Goal: Information Seeking & Learning: Check status

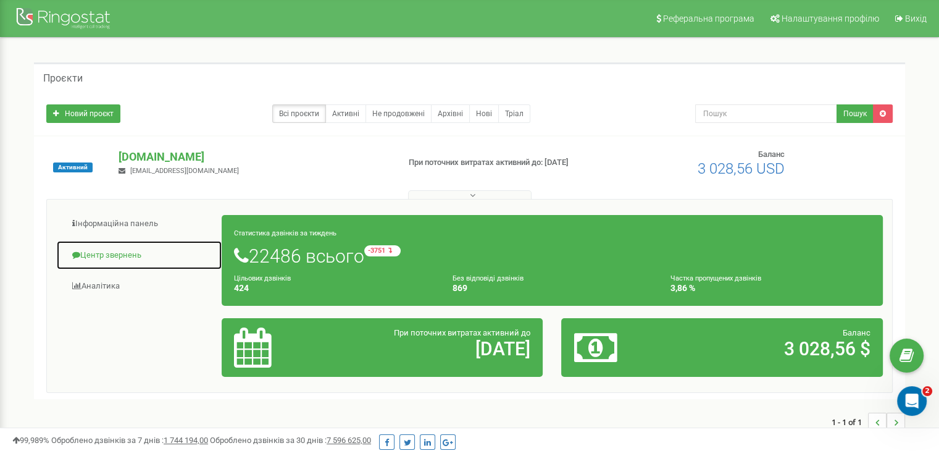
click at [105, 252] on link "Центр звернень" at bounding box center [139, 255] width 166 height 30
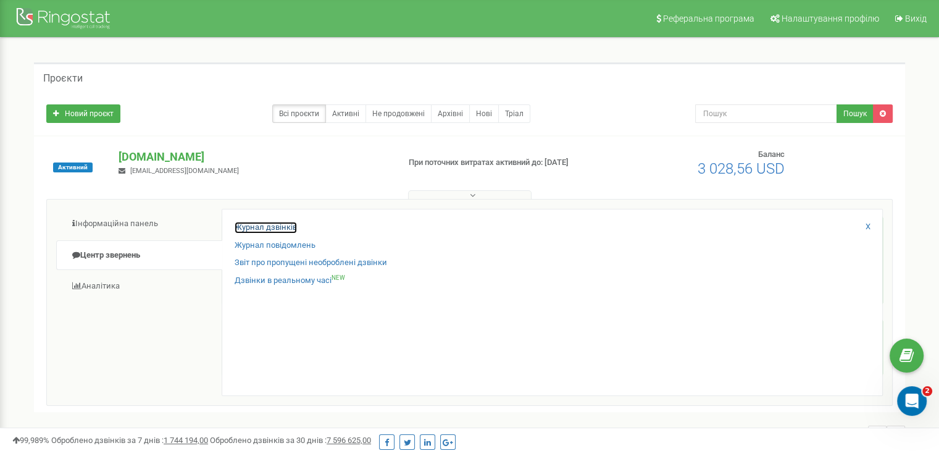
click at [251, 222] on link "Журнал дзвінків" at bounding box center [266, 228] width 62 height 12
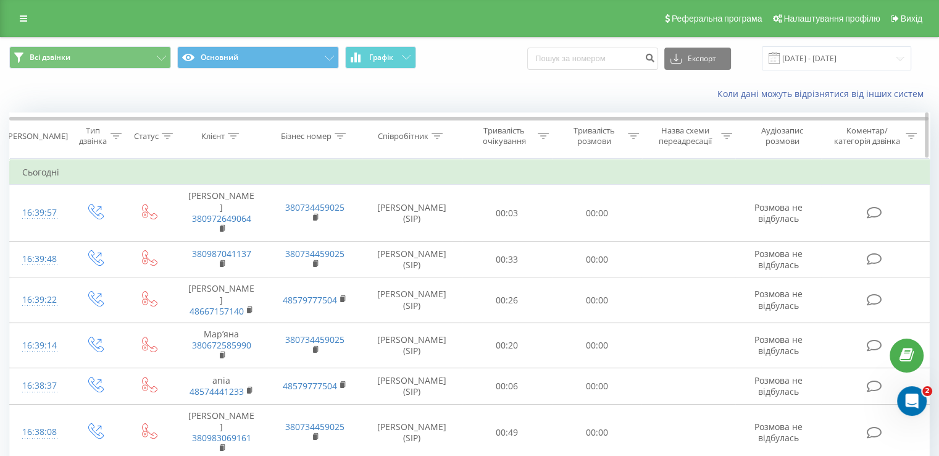
click at [423, 134] on div "Співробітник" at bounding box center [403, 136] width 51 height 10
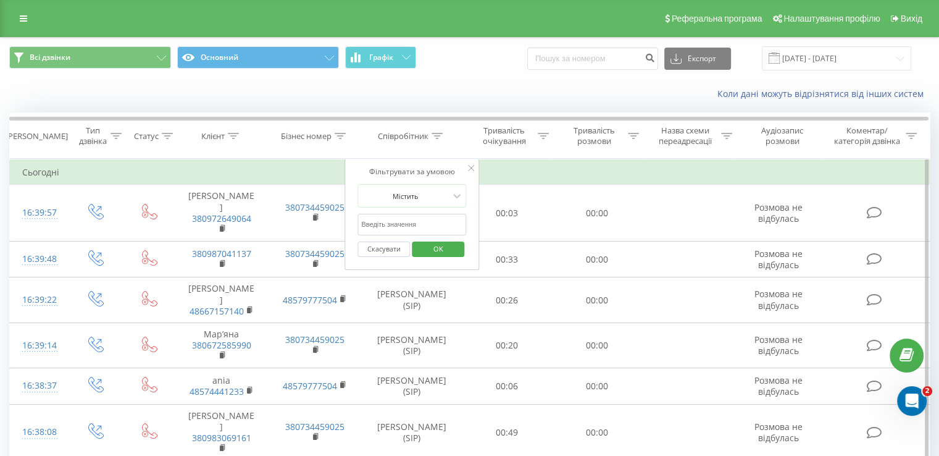
click at [398, 226] on input "text" at bounding box center [411, 225] width 109 height 22
type input "Букур"
click at [435, 248] on span "OK" at bounding box center [438, 248] width 35 height 19
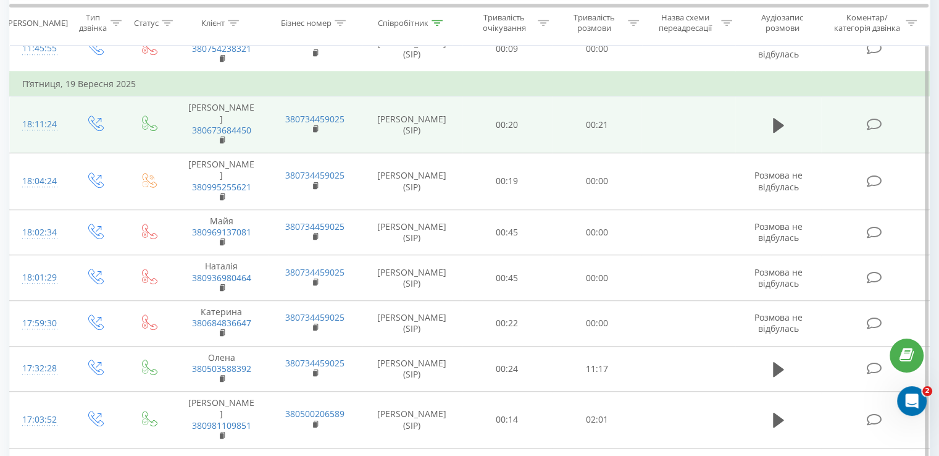
scroll to position [864, 0]
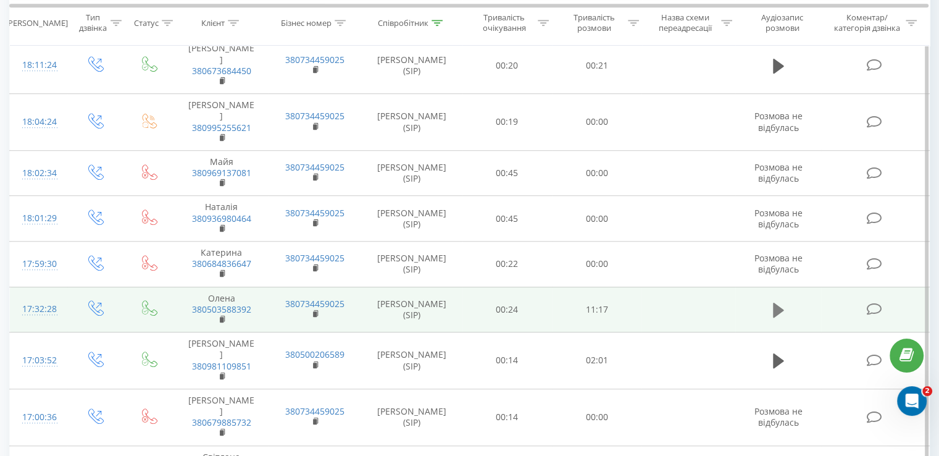
click at [785, 301] on button at bounding box center [778, 310] width 19 height 19
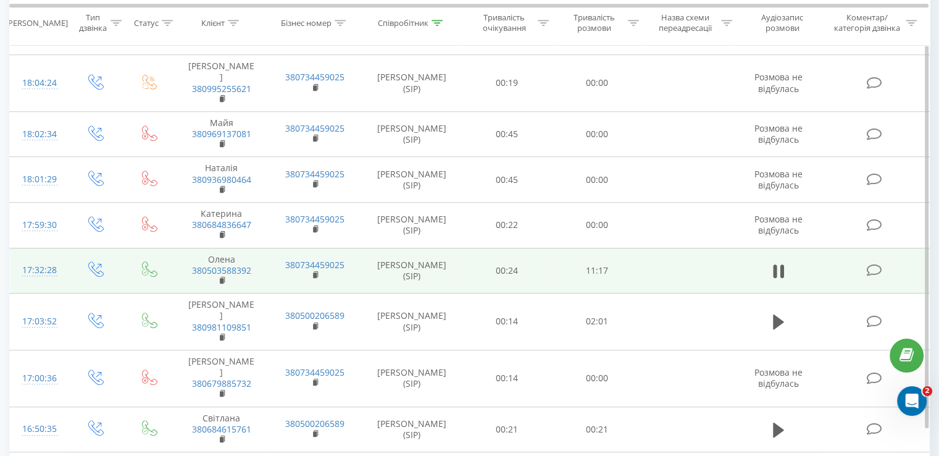
scroll to position [923, 0]
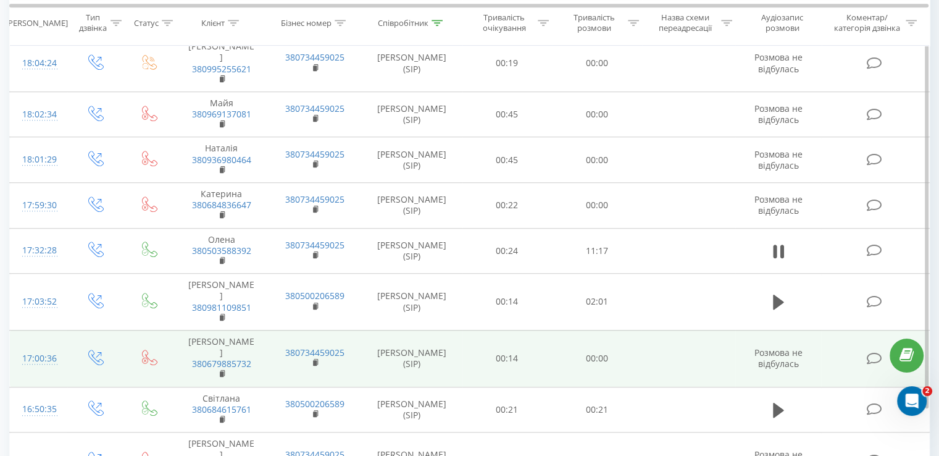
scroll to position [970, 0]
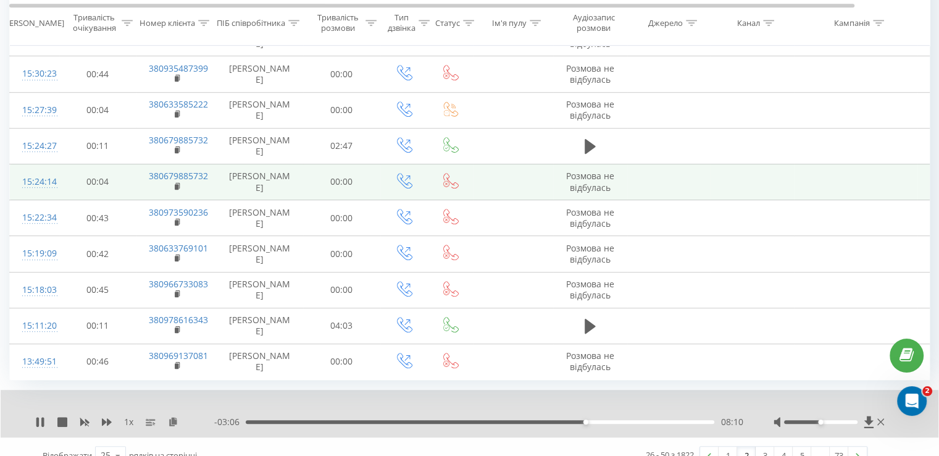
scroll to position [717, 0]
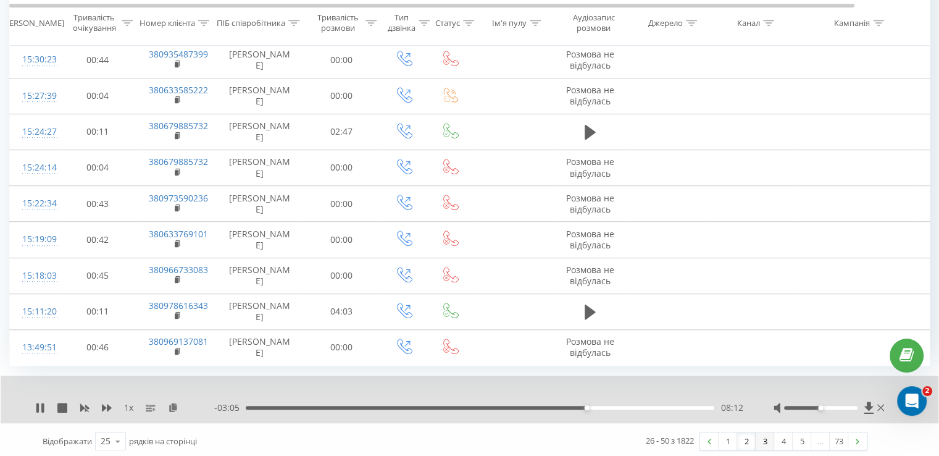
click at [765, 440] on link "3" at bounding box center [765, 440] width 19 height 17
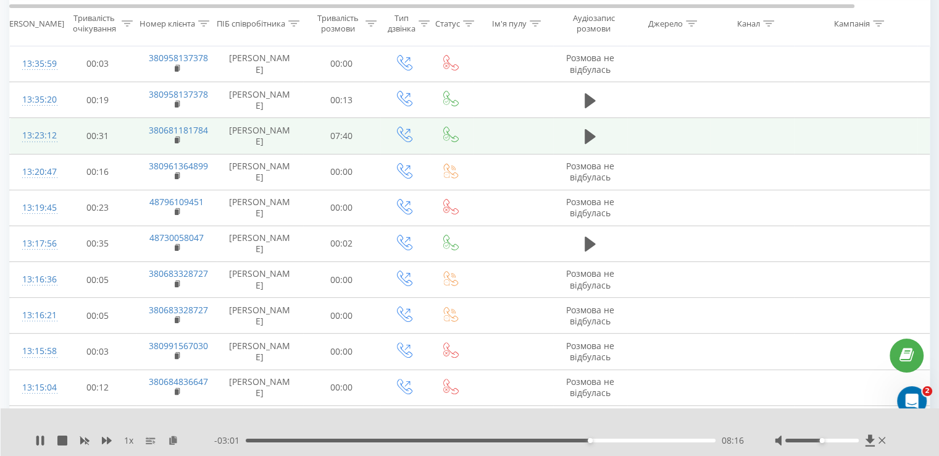
scroll to position [267, 0]
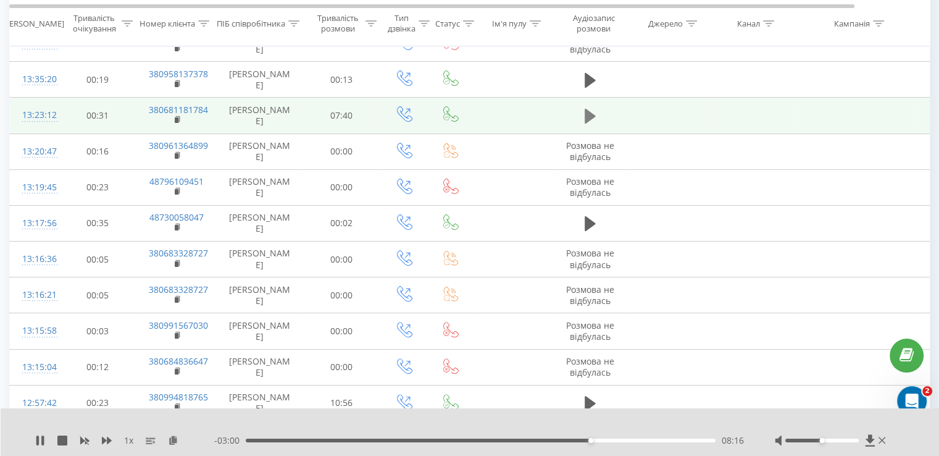
click at [587, 113] on icon at bounding box center [590, 116] width 11 height 15
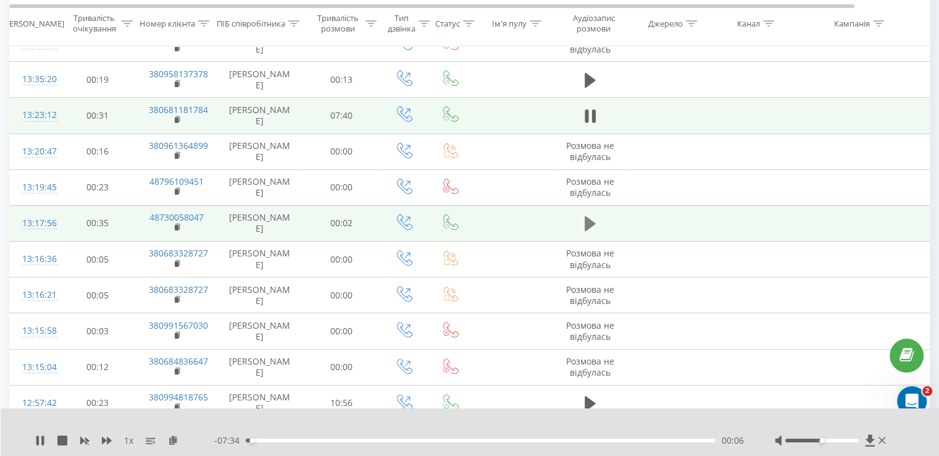
click at [588, 223] on icon at bounding box center [590, 223] width 11 height 15
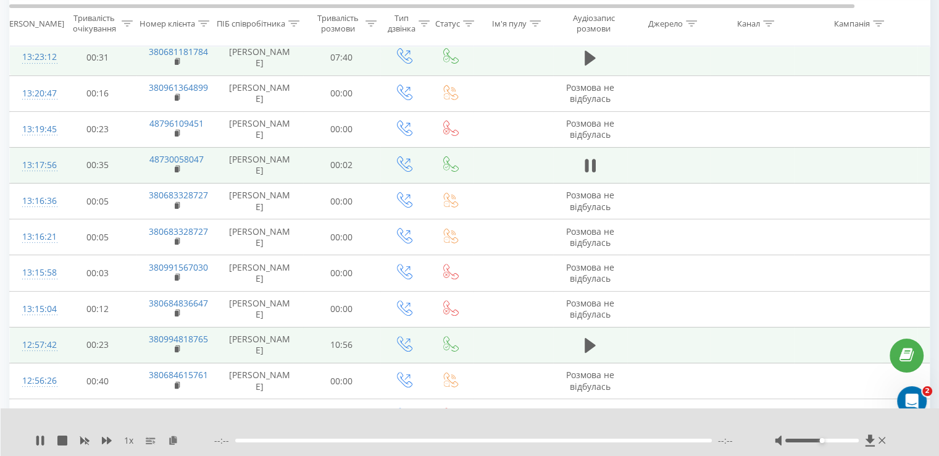
scroll to position [452, 0]
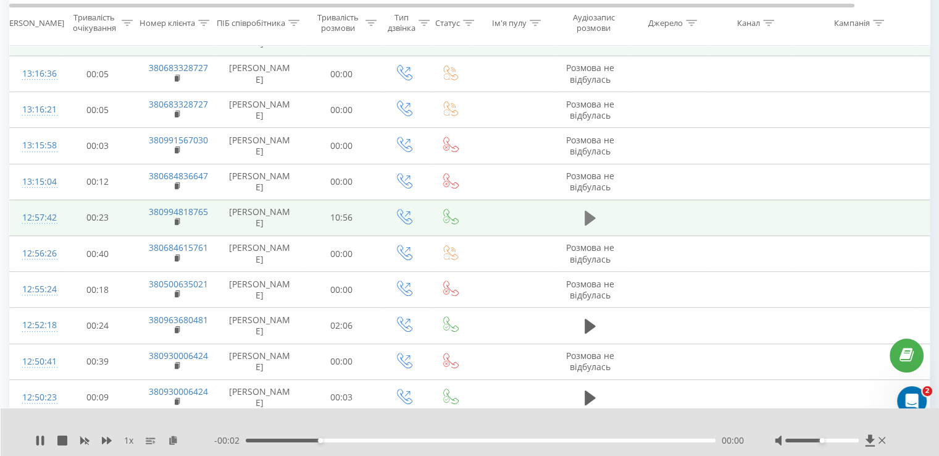
click at [591, 217] on icon at bounding box center [590, 218] width 11 height 15
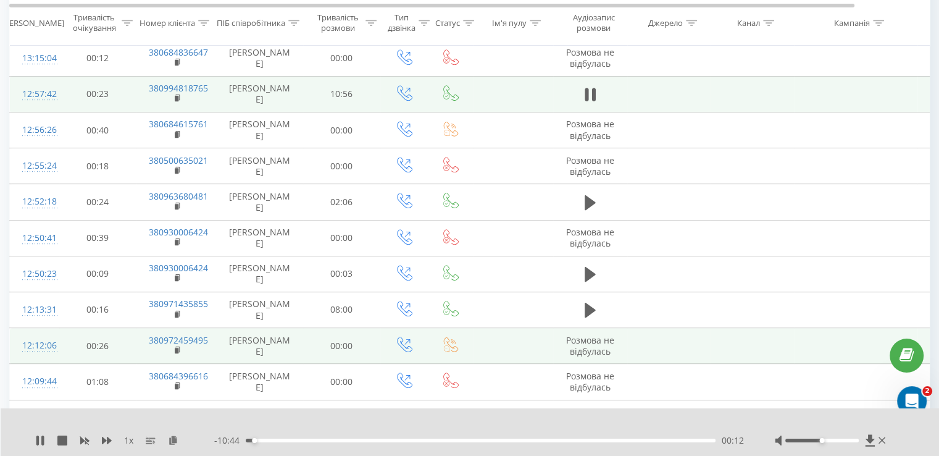
scroll to position [637, 0]
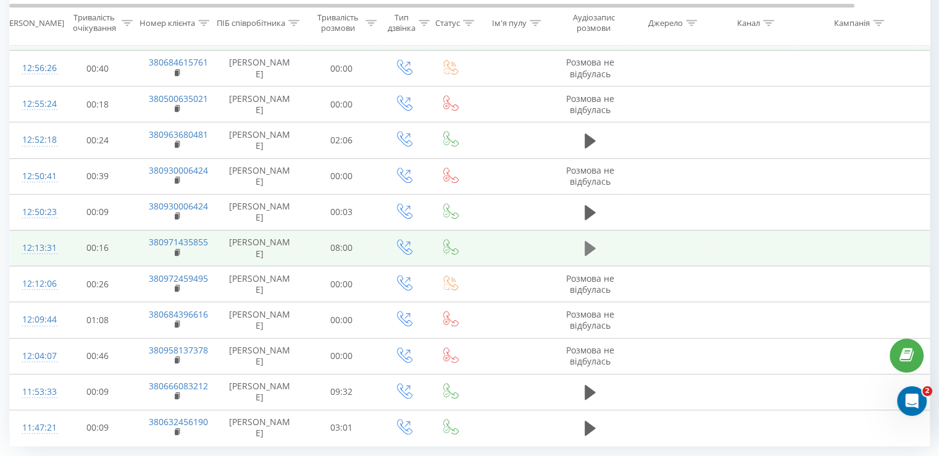
click at [590, 249] on icon at bounding box center [590, 248] width 11 height 15
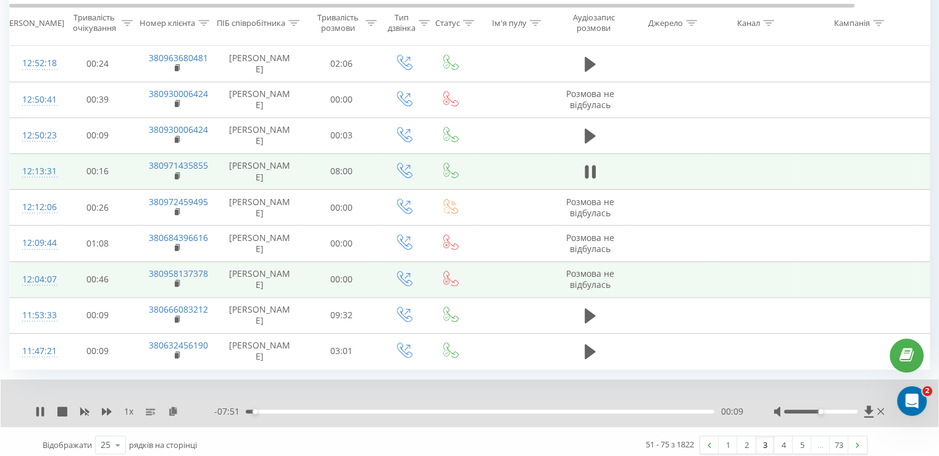
scroll to position [717, 0]
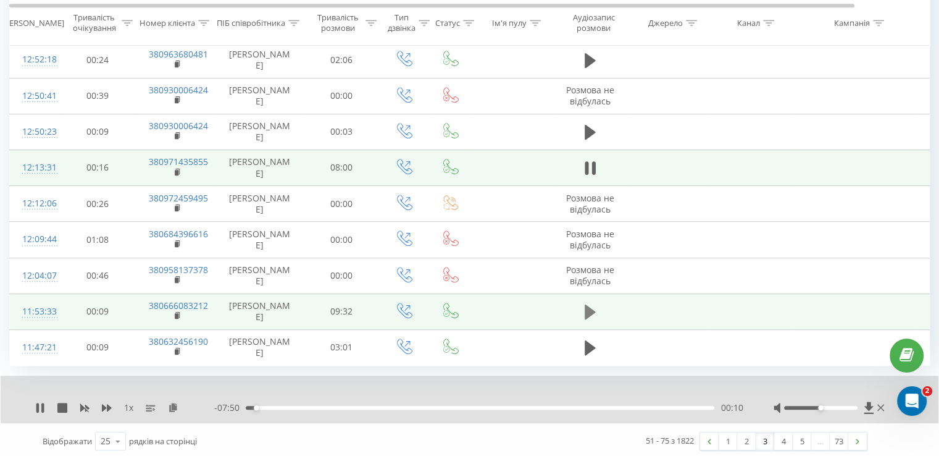
click at [586, 309] on icon at bounding box center [590, 311] width 11 height 15
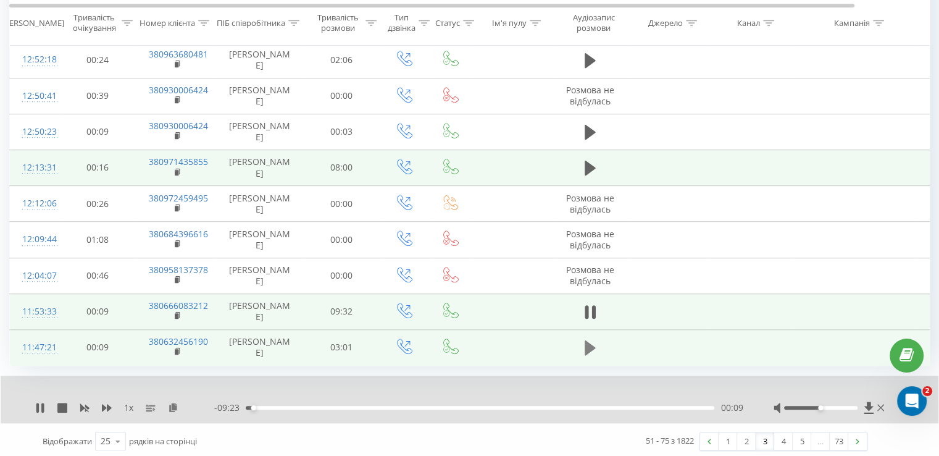
click at [588, 346] on icon at bounding box center [590, 347] width 11 height 15
click at [782, 437] on link "4" at bounding box center [783, 440] width 19 height 17
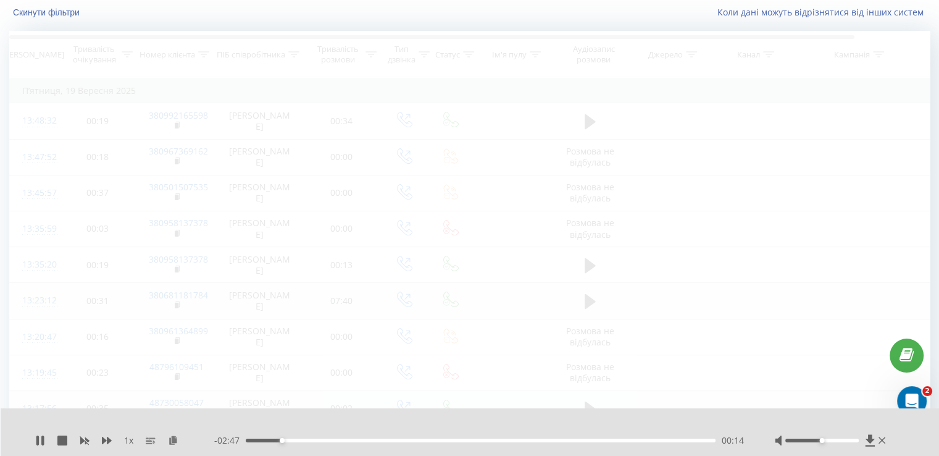
scroll to position [81, 0]
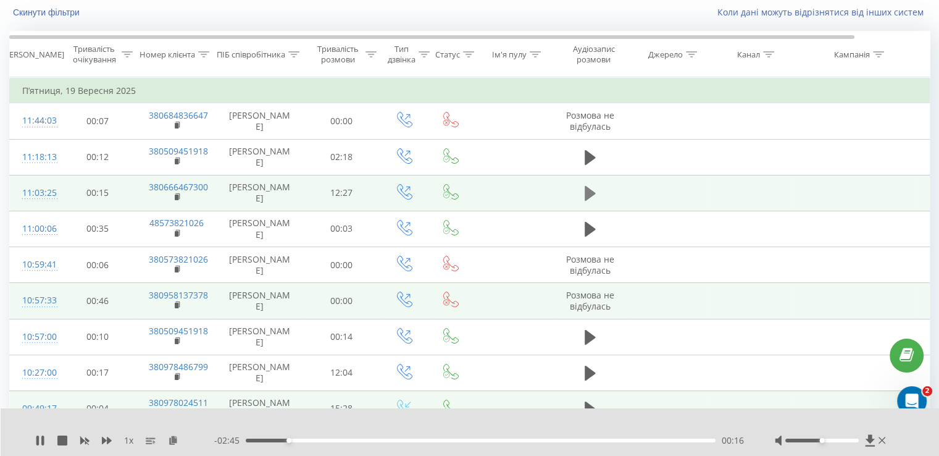
click at [586, 192] on icon at bounding box center [590, 193] width 11 height 15
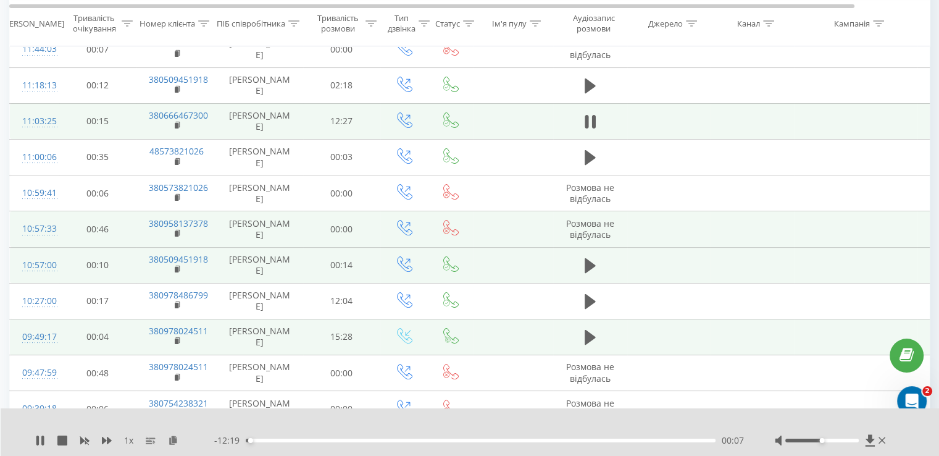
scroll to position [205, 0]
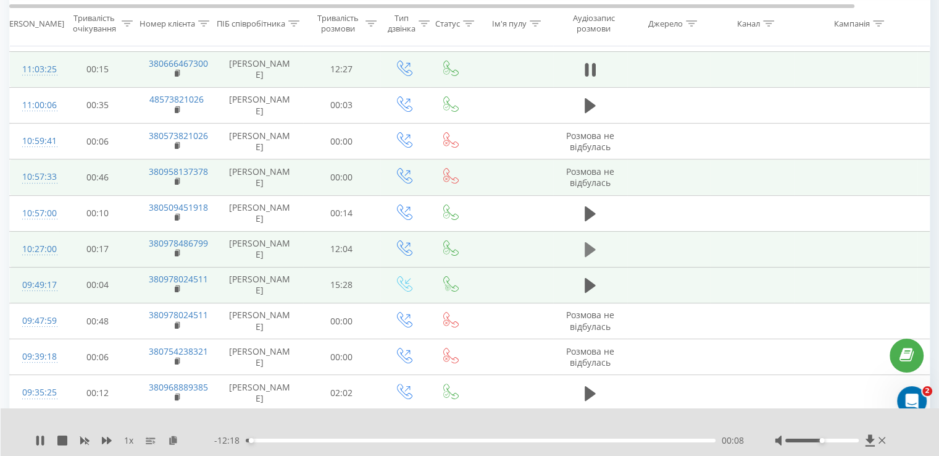
click at [589, 252] on icon at bounding box center [590, 249] width 11 height 15
click at [586, 288] on icon at bounding box center [590, 285] width 11 height 15
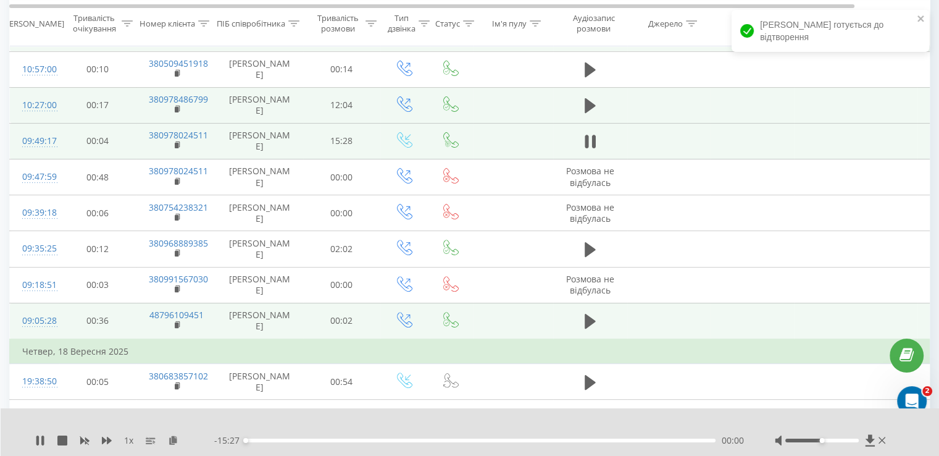
scroll to position [390, 0]
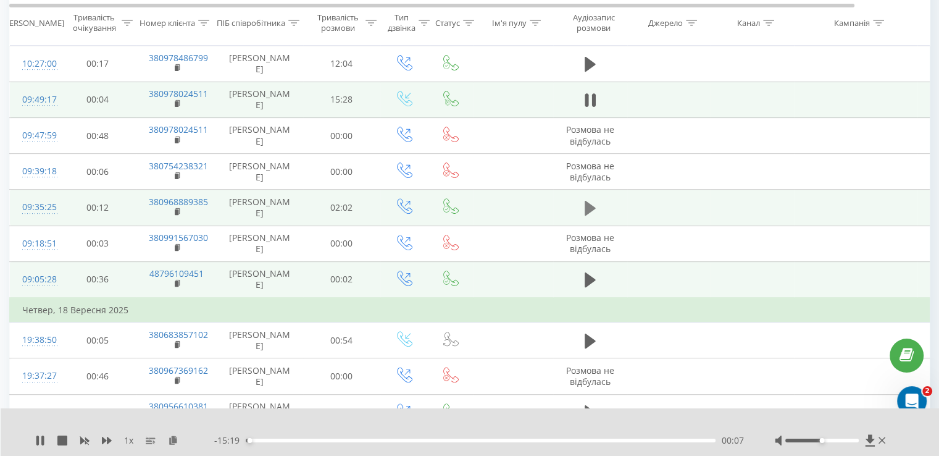
click at [590, 208] on icon at bounding box center [590, 208] width 11 height 15
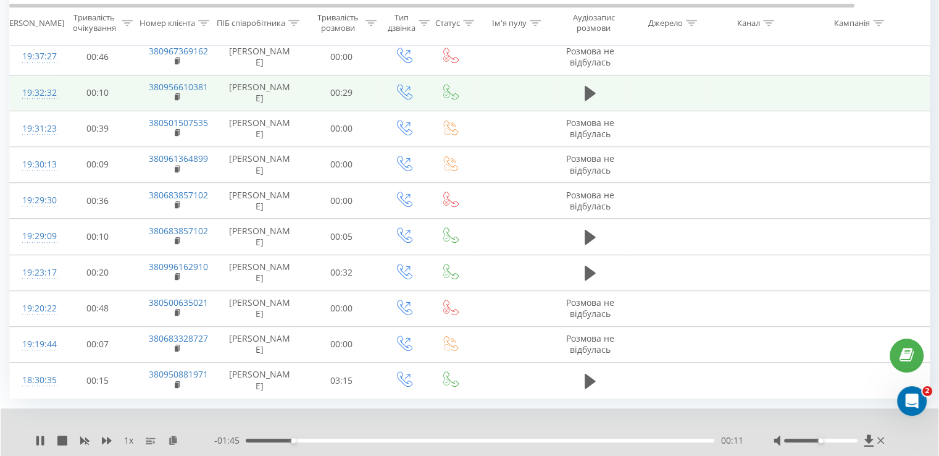
scroll to position [742, 0]
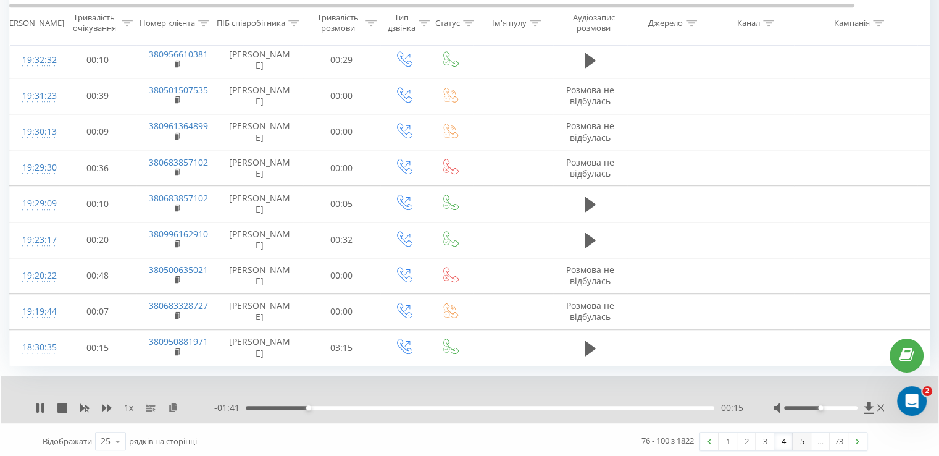
click at [802, 441] on link "5" at bounding box center [802, 440] width 19 height 17
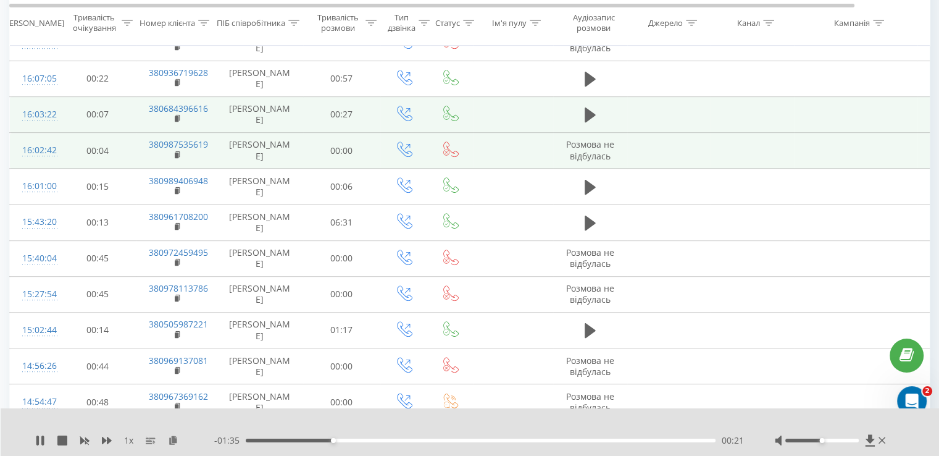
scroll to position [575, 0]
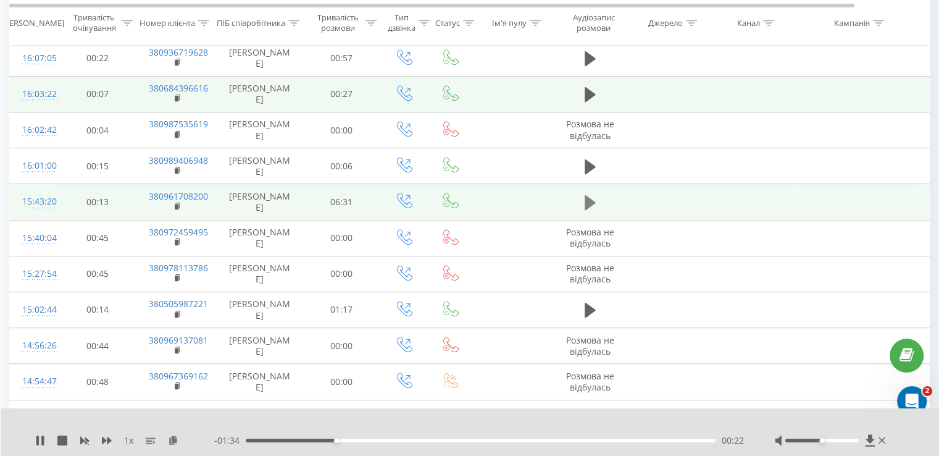
click at [587, 207] on icon at bounding box center [590, 202] width 11 height 17
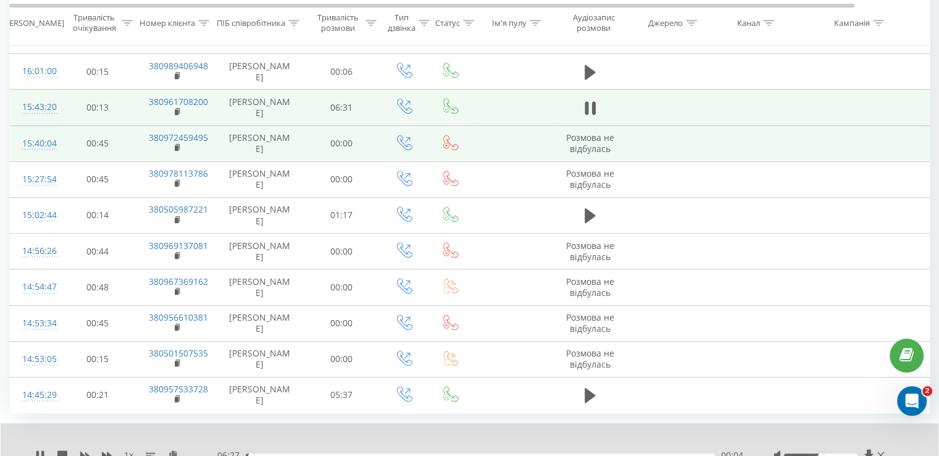
scroll to position [717, 0]
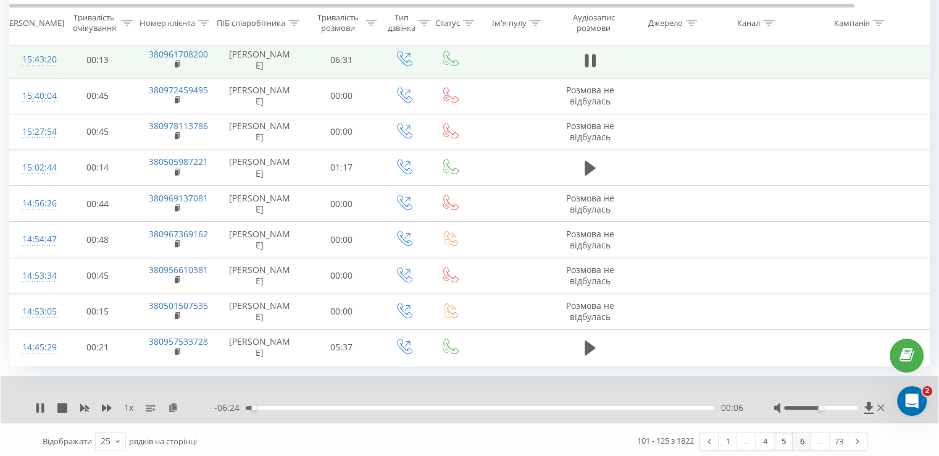
click at [798, 442] on link "6" at bounding box center [802, 440] width 19 height 17
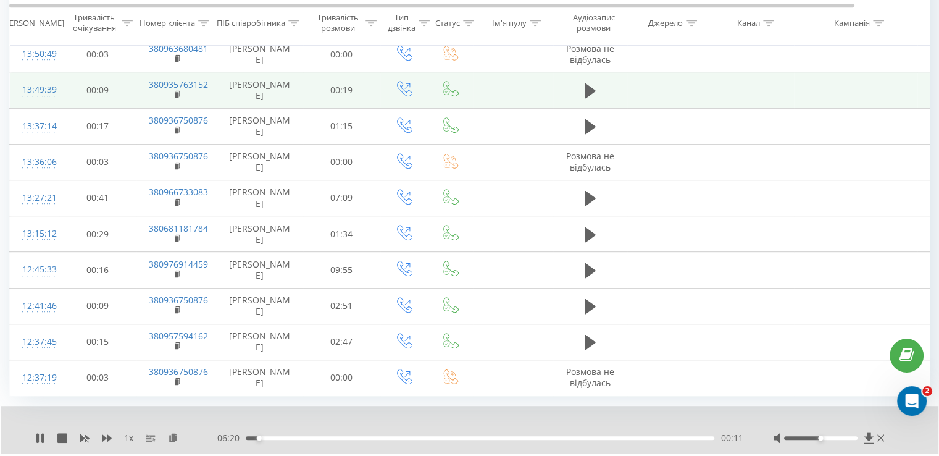
scroll to position [717, 0]
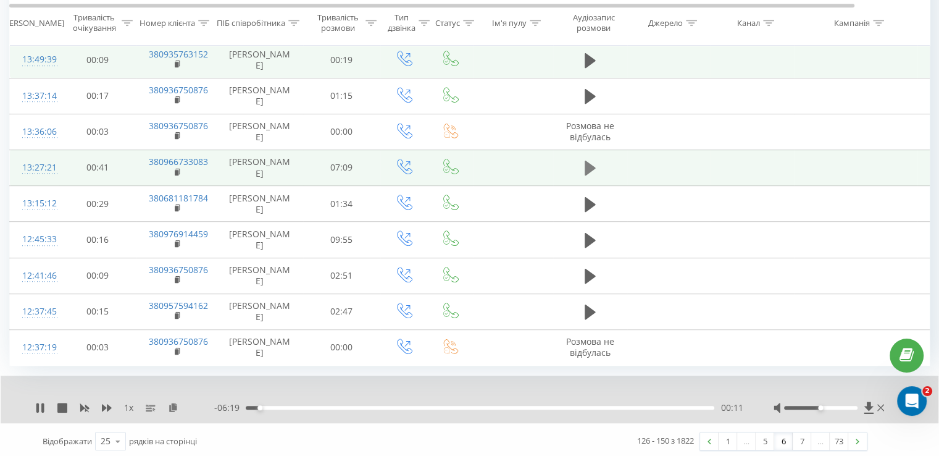
click at [590, 166] on icon at bounding box center [590, 167] width 11 height 15
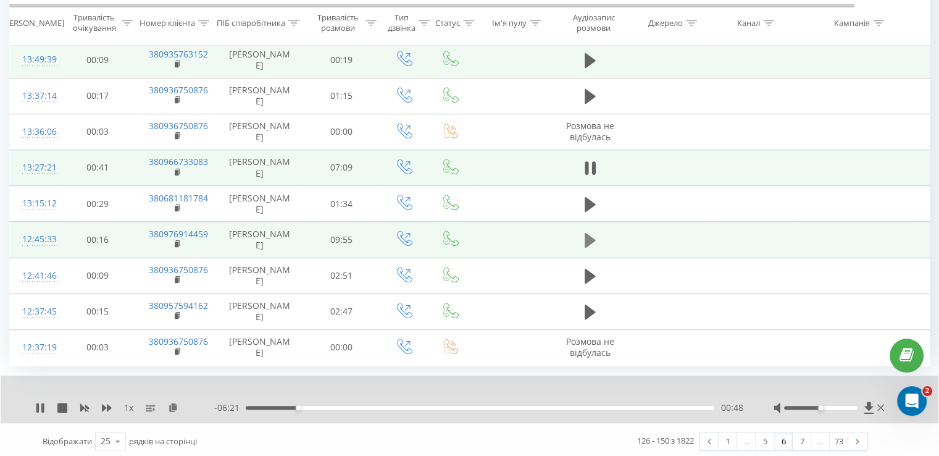
click at [586, 235] on icon at bounding box center [590, 240] width 11 height 15
click at [588, 167] on icon at bounding box center [590, 167] width 11 height 15
click at [412, 407] on div "- 06:20 00:49 00:49" at bounding box center [478, 407] width 528 height 12
click at [416, 406] on div "00:49" at bounding box center [480, 408] width 469 height 4
click at [459, 406] on div "03:15" at bounding box center [480, 408] width 469 height 4
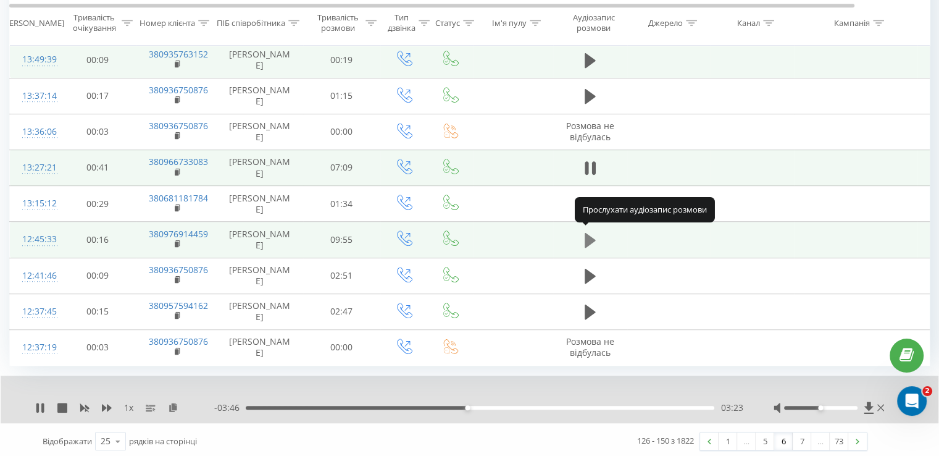
click at [589, 238] on icon at bounding box center [590, 240] width 11 height 15
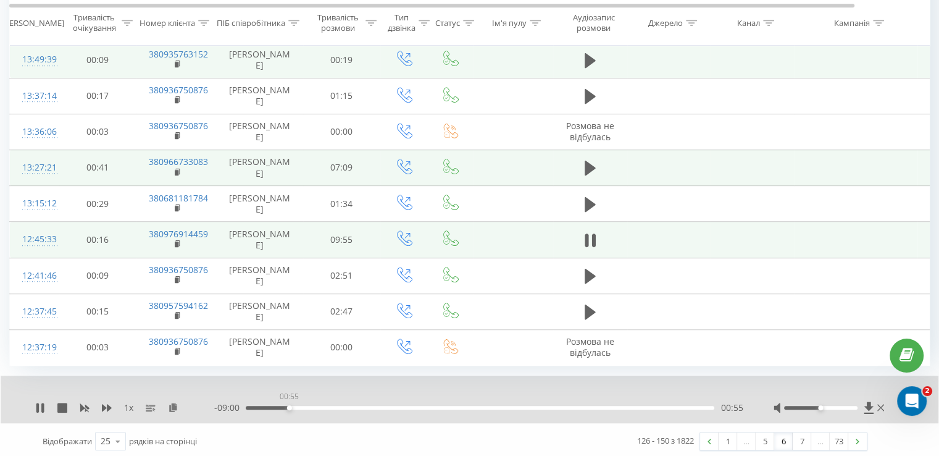
click at [289, 406] on div "00:55" at bounding box center [480, 408] width 469 height 4
click at [412, 406] on div "03:13" at bounding box center [480, 408] width 469 height 4
click at [428, 406] on div "03:36" at bounding box center [480, 408] width 469 height 4
click at [440, 406] on div "03:53" at bounding box center [480, 408] width 469 height 4
click at [454, 406] on div "04:07" at bounding box center [480, 408] width 469 height 4
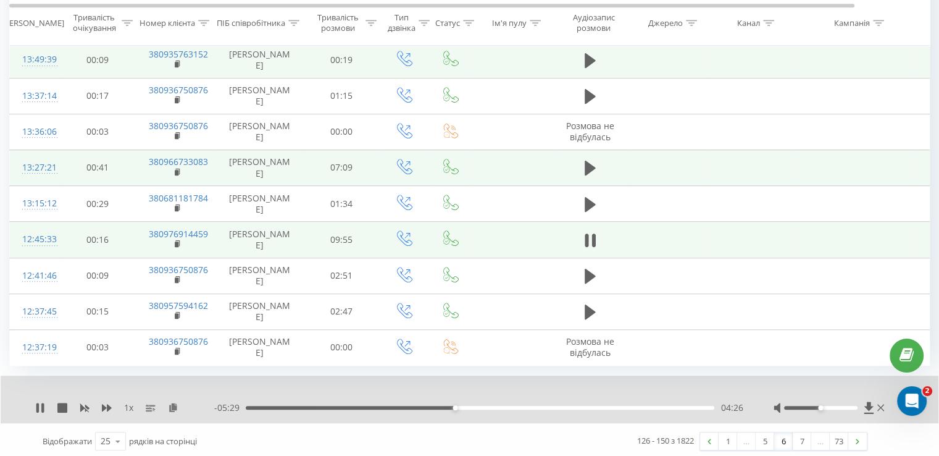
click at [465, 401] on div "- 05:29 04:26 04:26" at bounding box center [478, 407] width 528 height 12
click at [467, 406] on div "04:41" at bounding box center [480, 408] width 469 height 4
click at [462, 406] on div "04:45" at bounding box center [480, 408] width 469 height 4
click at [496, 406] on div "05:12" at bounding box center [480, 408] width 469 height 4
click at [35, 404] on icon at bounding box center [40, 407] width 10 height 10
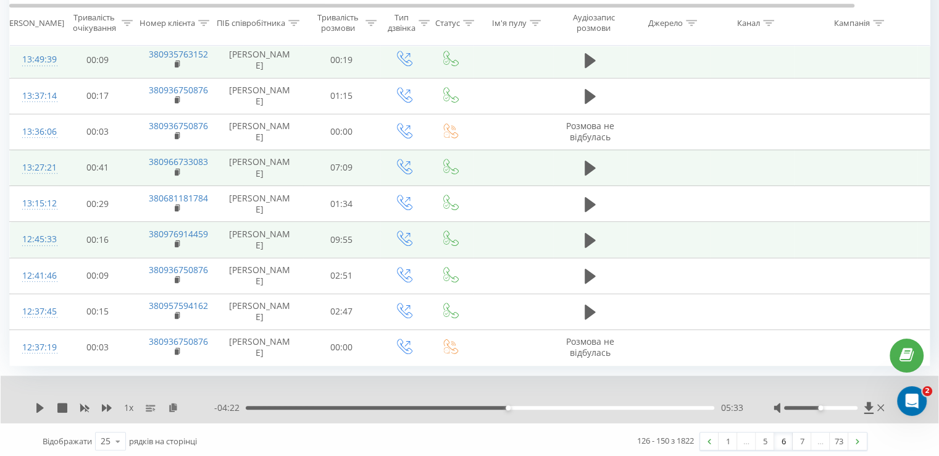
click at [77, 379] on div "1 x - 04:22 05:33 05:33" at bounding box center [470, 399] width 938 height 48
click at [37, 405] on icon at bounding box center [39, 407] width 7 height 10
click at [41, 404] on icon at bounding box center [40, 407] width 10 height 10
click at [43, 402] on icon at bounding box center [40, 407] width 10 height 10
click at [509, 405] on div "05:37" at bounding box center [511, 407] width 5 height 5
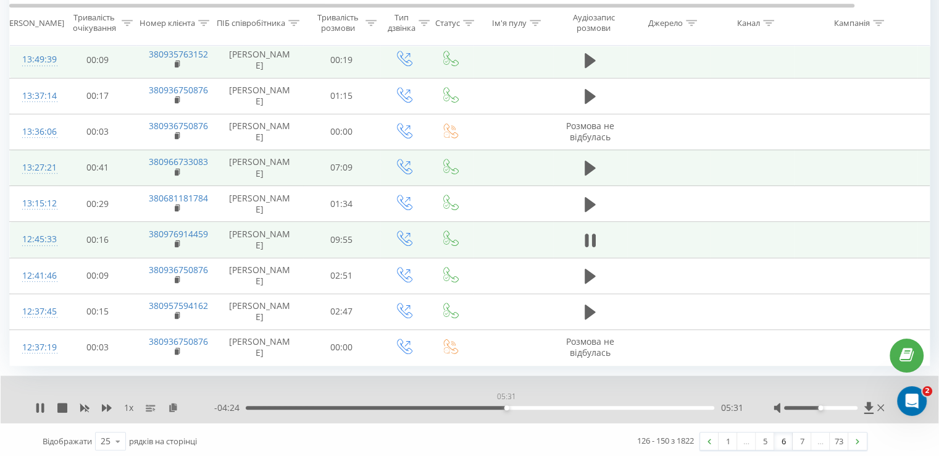
click at [506, 406] on div "05:31" at bounding box center [480, 408] width 469 height 4
click at [506, 405] on div "05:30" at bounding box center [506, 407] width 5 height 5
click at [504, 405] on div "05:31" at bounding box center [506, 407] width 5 height 5
click at [503, 405] on div "05:30" at bounding box center [505, 407] width 5 height 5
click at [500, 406] on div "05:23" at bounding box center [480, 408] width 469 height 4
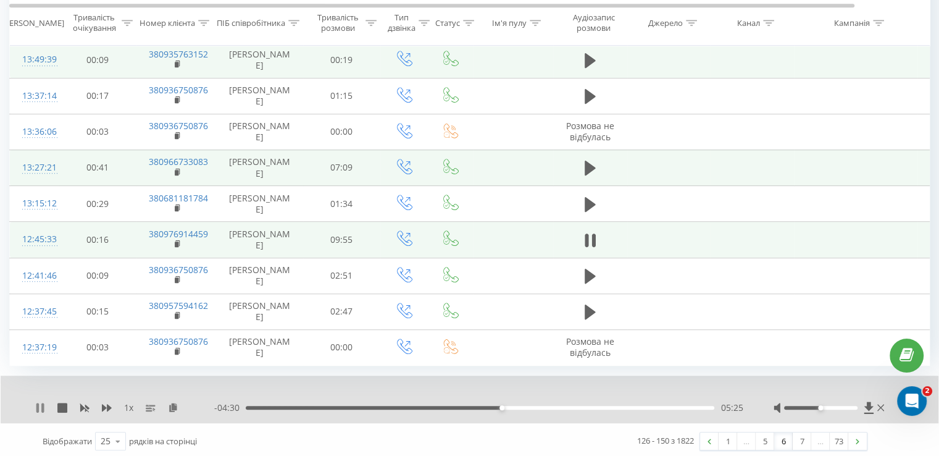
click at [38, 402] on icon at bounding box center [37, 407] width 2 height 10
click at [35, 411] on div "1 x - 04:30 05:25 05:25" at bounding box center [470, 399] width 938 height 48
click at [37, 408] on icon at bounding box center [39, 407] width 7 height 10
click at [37, 408] on icon at bounding box center [37, 407] width 2 height 10
click at [37, 408] on icon at bounding box center [39, 407] width 7 height 10
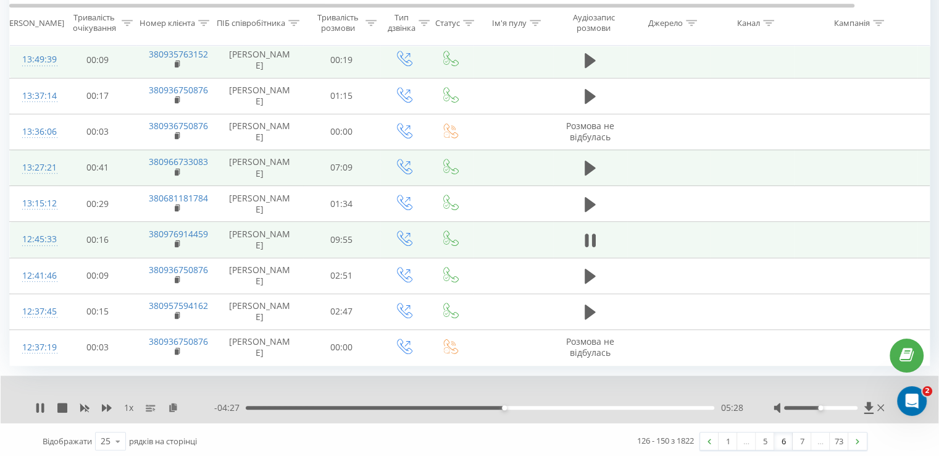
click at [495, 406] on div "05:28" at bounding box center [480, 408] width 469 height 4
click at [35, 405] on icon at bounding box center [40, 407] width 10 height 10
click at [40, 402] on icon at bounding box center [39, 407] width 7 height 10
click at [37, 402] on icon at bounding box center [37, 407] width 2 height 10
click at [32, 402] on div "1 x - 04:28 05:27 05:27" at bounding box center [470, 399] width 938 height 48
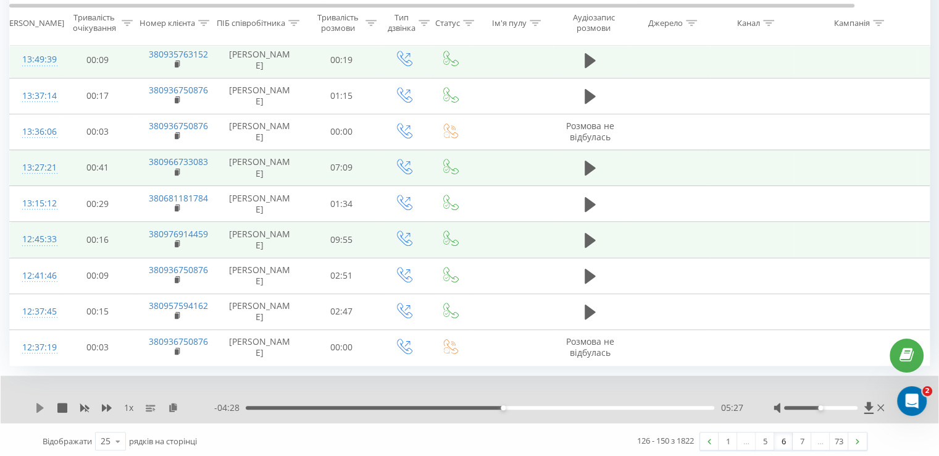
click at [35, 403] on icon at bounding box center [40, 407] width 10 height 10
click at [37, 402] on icon at bounding box center [40, 407] width 10 height 10
click at [505, 405] on div "05:30" at bounding box center [506, 407] width 5 height 5
click at [502, 406] on div "05:30" at bounding box center [480, 408] width 469 height 4
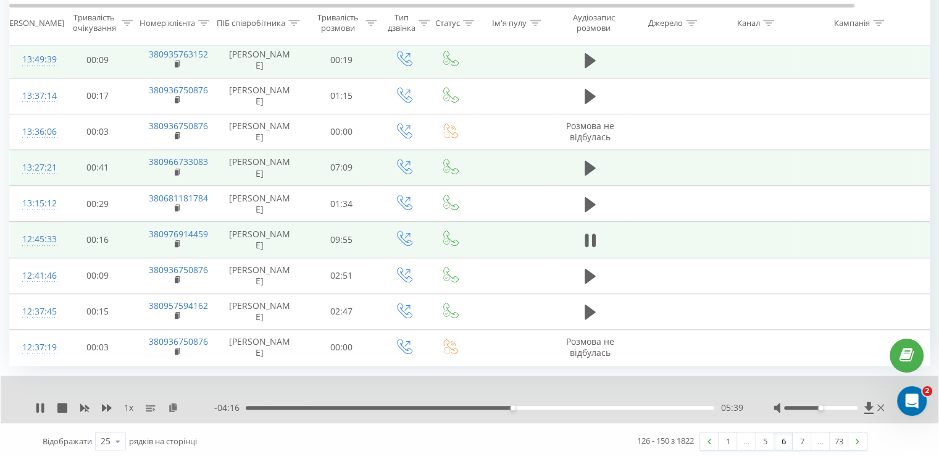
click at [39, 410] on div "1 x - 04:16 05:39 05:39" at bounding box center [470, 399] width 938 height 48
click at [39, 406] on icon at bounding box center [40, 407] width 10 height 10
click at [40, 404] on icon at bounding box center [39, 407] width 7 height 10
click at [528, 406] on div "06:04" at bounding box center [480, 408] width 469 height 4
click at [528, 405] on div "05:59" at bounding box center [529, 407] width 5 height 5
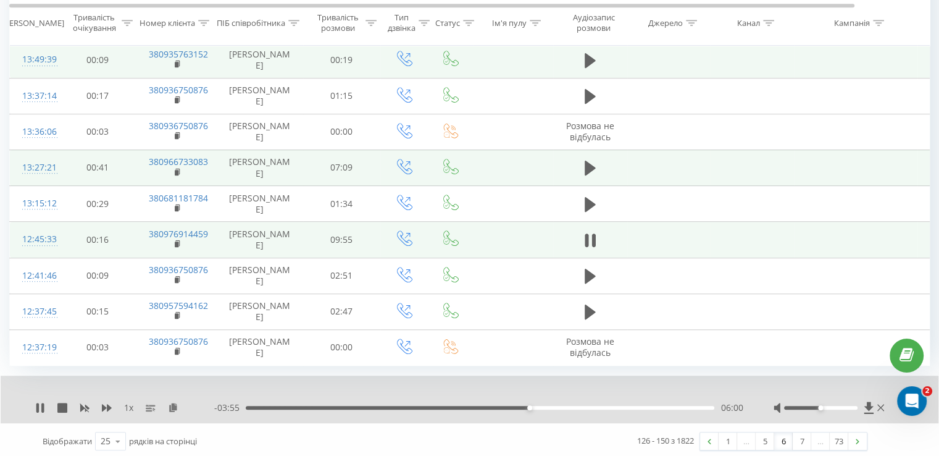
click at [525, 406] on div "06:00" at bounding box center [480, 408] width 469 height 4
click at [36, 403] on icon at bounding box center [37, 407] width 2 height 10
click at [41, 404] on icon at bounding box center [39, 407] width 7 height 10
click at [525, 406] on div "05:55" at bounding box center [480, 408] width 469 height 4
click at [525, 405] on div "05:55" at bounding box center [525, 407] width 5 height 5
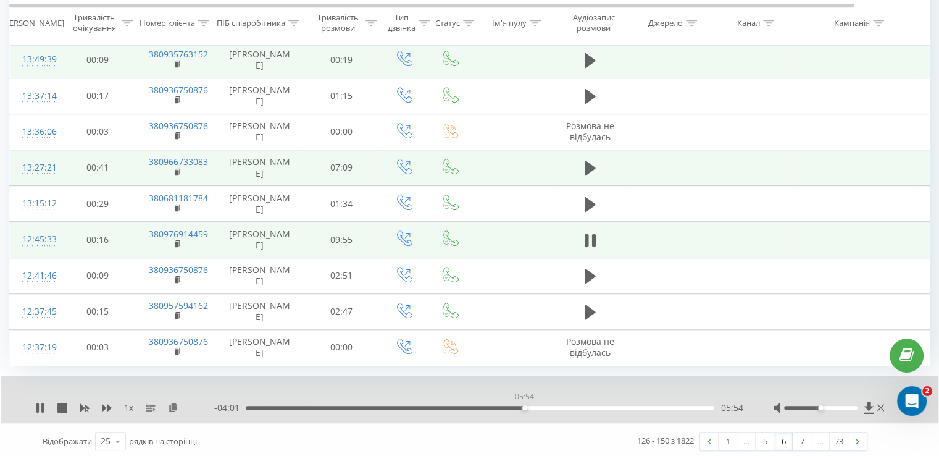
click at [524, 405] on div "05:54" at bounding box center [524, 407] width 5 height 5
click at [523, 405] on div "05:55" at bounding box center [525, 407] width 5 height 5
click at [39, 403] on icon at bounding box center [40, 407] width 10 height 10
click at [37, 405] on icon at bounding box center [39, 407] width 7 height 10
click at [37, 405] on icon at bounding box center [37, 407] width 2 height 10
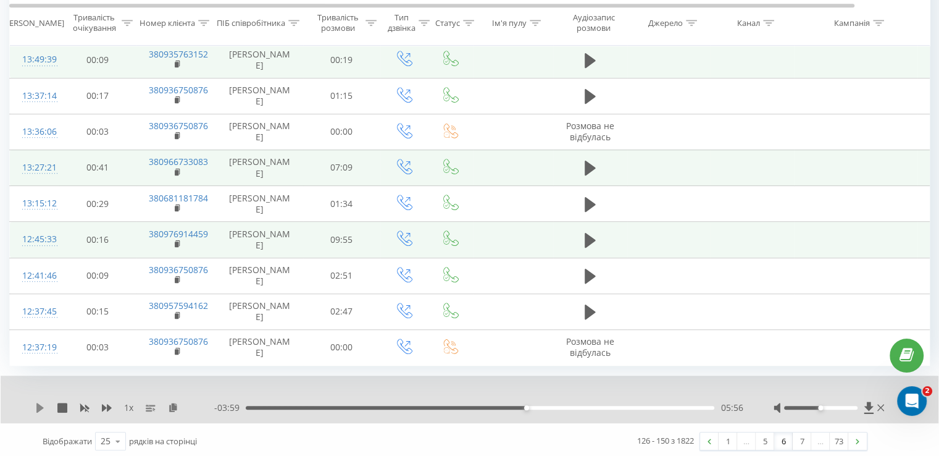
click at [40, 403] on icon at bounding box center [39, 407] width 7 height 10
click at [39, 403] on icon at bounding box center [40, 407] width 10 height 10
click at [39, 403] on icon at bounding box center [39, 407] width 7 height 10
click at [526, 405] on div "05:56" at bounding box center [526, 407] width 5 height 5
click at [526, 405] on div "05:57" at bounding box center [527, 407] width 5 height 5
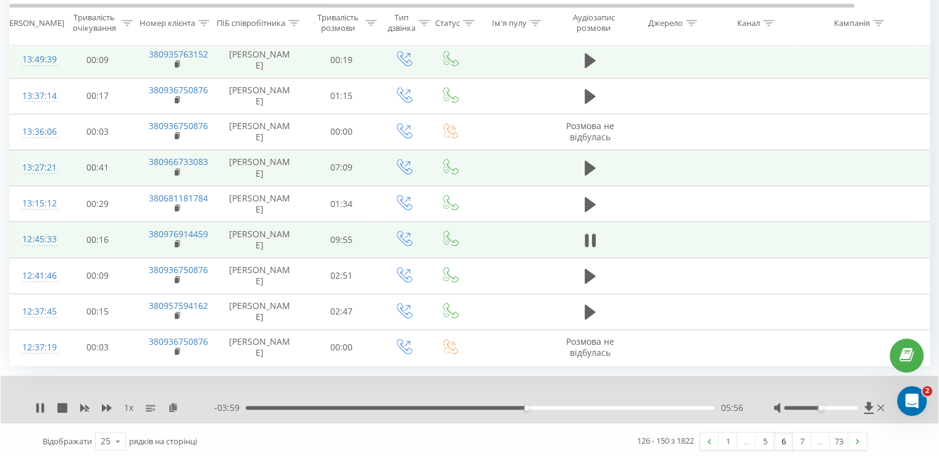
click at [525, 405] on div "05:56" at bounding box center [526, 407] width 5 height 5
click at [38, 406] on icon at bounding box center [37, 407] width 2 height 10
click at [35, 406] on icon at bounding box center [40, 407] width 10 height 10
click at [40, 402] on icon at bounding box center [40, 407] width 10 height 10
click at [40, 404] on icon at bounding box center [39, 407] width 7 height 10
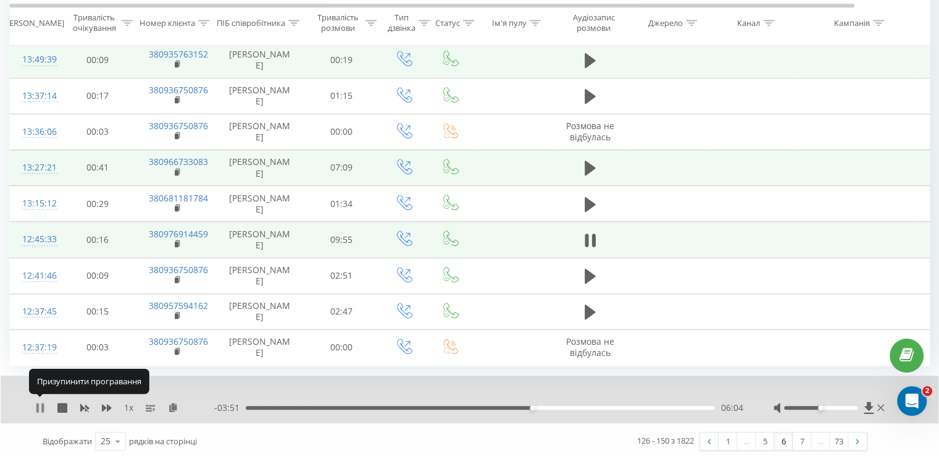
click at [38, 404] on icon at bounding box center [37, 407] width 2 height 10
click at [36, 406] on icon at bounding box center [39, 407] width 7 height 10
click at [40, 405] on icon at bounding box center [40, 407] width 10 height 10
drag, startPoint x: 43, startPoint y: 395, endPoint x: 38, endPoint y: 402, distance: 8.0
click at [38, 402] on div "1 x - 03:29 06:26 06:26" at bounding box center [470, 399] width 938 height 48
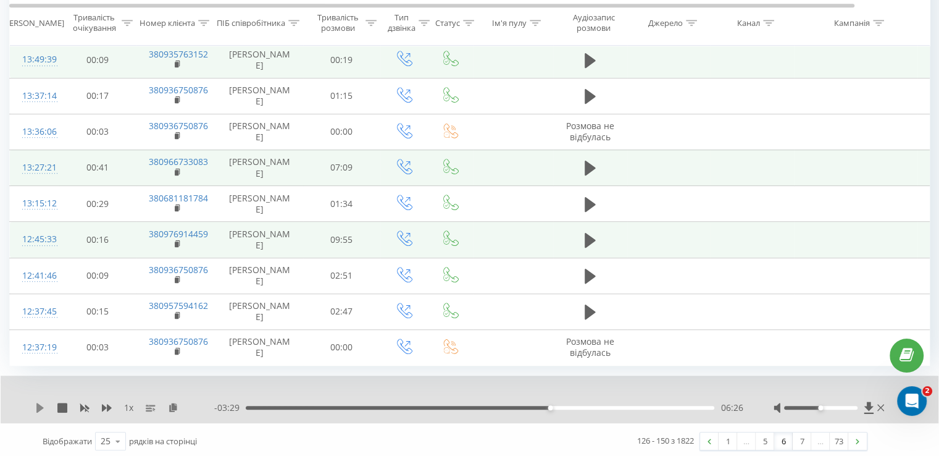
click at [38, 402] on icon at bounding box center [39, 407] width 7 height 10
click at [546, 406] on div "06:28" at bounding box center [480, 408] width 469 height 4
click at [546, 405] on div "06:24" at bounding box center [548, 407] width 5 height 5
click at [38, 404] on icon at bounding box center [37, 407] width 2 height 10
click at [40, 405] on icon at bounding box center [39, 407] width 7 height 10
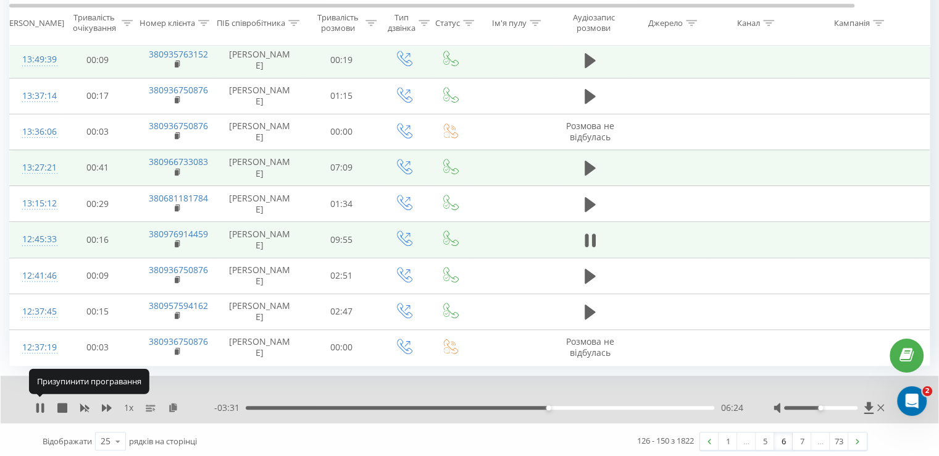
click at [40, 405] on icon at bounding box center [40, 407] width 10 height 10
click at [42, 402] on icon at bounding box center [40, 407] width 10 height 10
click at [40, 406] on icon at bounding box center [40, 407] width 10 height 10
click at [43, 404] on icon at bounding box center [40, 407] width 10 height 10
click at [42, 406] on icon at bounding box center [42, 407] width 2 height 10
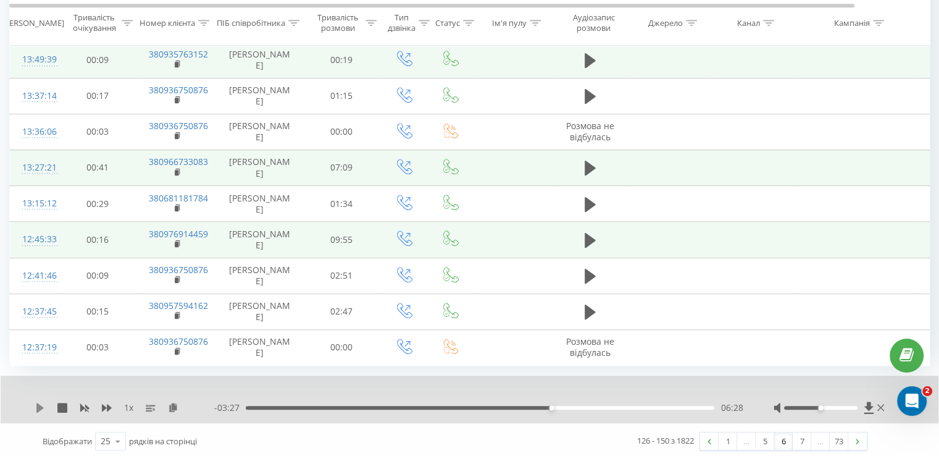
click at [36, 402] on icon at bounding box center [40, 407] width 10 height 10
click at [37, 402] on icon at bounding box center [37, 407] width 2 height 10
click at [36, 404] on div "1 x - 03:25 06:30 06:30" at bounding box center [470, 399] width 938 height 48
click at [36, 404] on icon at bounding box center [40, 407] width 10 height 10
click at [38, 406] on icon at bounding box center [37, 407] width 2 height 10
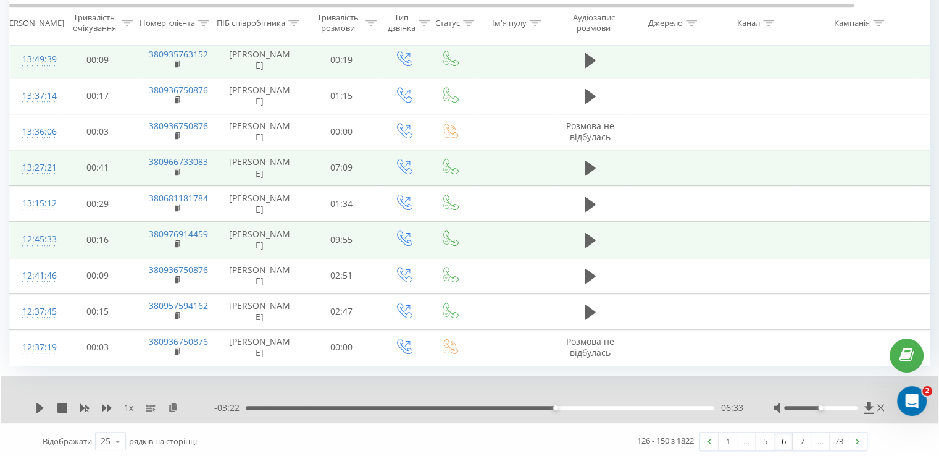
click at [32, 403] on div "1 x - 03:22 06:33 06:33" at bounding box center [470, 399] width 938 height 48
click at [37, 404] on icon at bounding box center [39, 407] width 7 height 10
click at [554, 405] on div "06:31" at bounding box center [554, 407] width 5 height 5
click at [552, 406] on div "06:30" at bounding box center [480, 408] width 469 height 4
click at [44, 405] on icon at bounding box center [40, 407] width 10 height 10
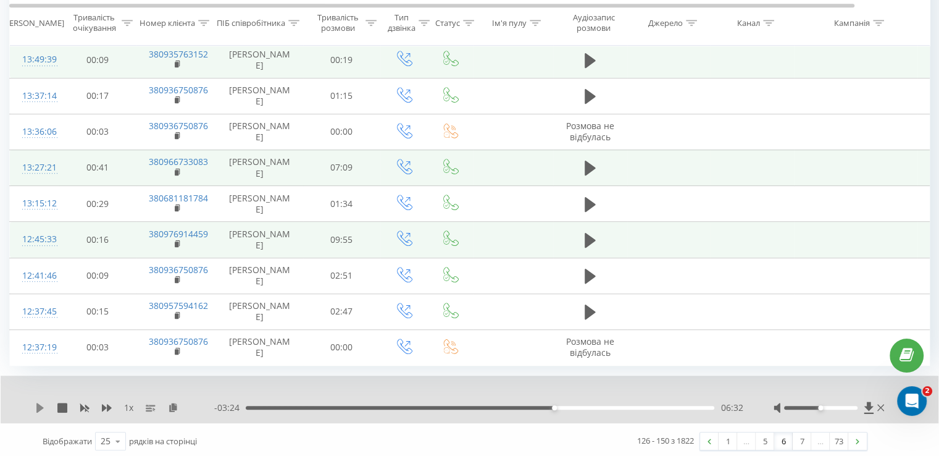
click at [35, 402] on icon at bounding box center [40, 407] width 10 height 10
click at [41, 403] on icon at bounding box center [40, 407] width 10 height 10
click at [46, 403] on div "1 x" at bounding box center [124, 407] width 179 height 12
click at [40, 404] on icon at bounding box center [39, 407] width 7 height 10
click at [38, 402] on icon at bounding box center [37, 407] width 2 height 10
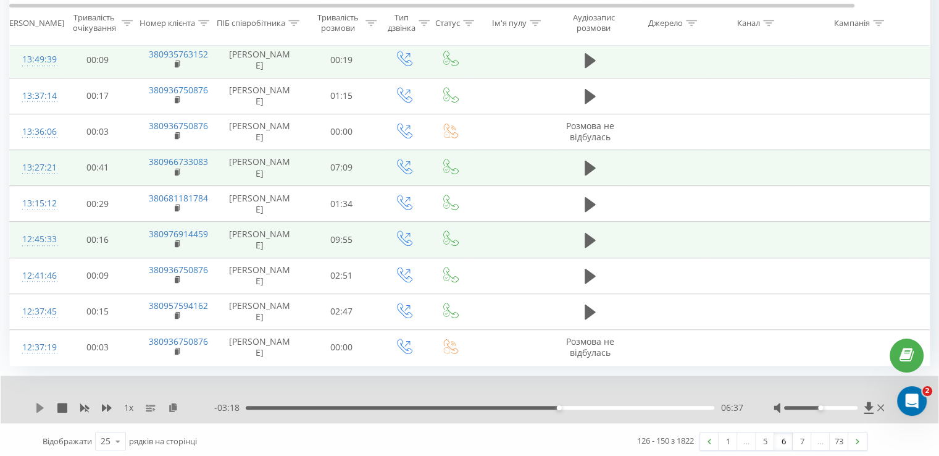
click at [42, 403] on icon at bounding box center [39, 407] width 7 height 10
click at [556, 406] on div "06:39" at bounding box center [480, 408] width 469 height 4
click at [557, 405] on div "06:37" at bounding box center [558, 407] width 5 height 5
click at [555, 405] on div "06:33" at bounding box center [555, 407] width 5 height 5
click at [39, 404] on icon at bounding box center [40, 407] width 10 height 10
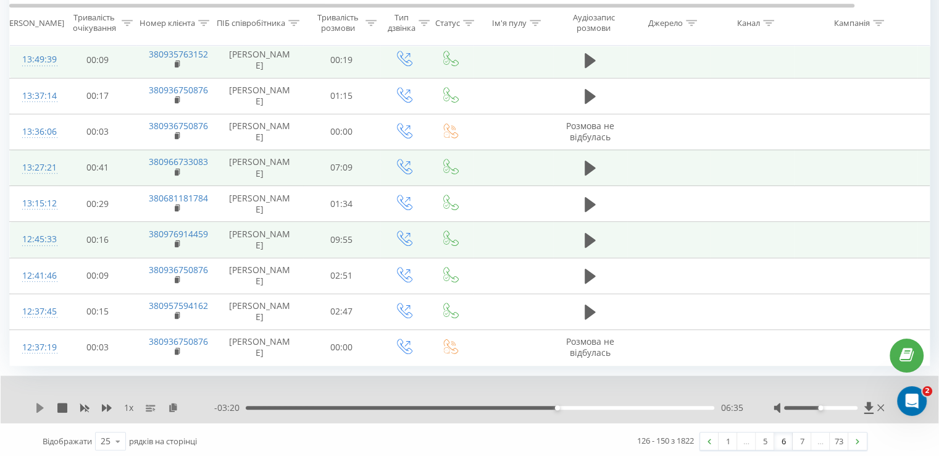
click at [38, 405] on icon at bounding box center [39, 407] width 7 height 10
click at [38, 405] on icon at bounding box center [37, 407] width 2 height 10
click at [43, 402] on icon at bounding box center [40, 407] width 10 height 10
click at [41, 403] on icon at bounding box center [40, 407] width 10 height 10
click at [40, 402] on icon at bounding box center [39, 407] width 7 height 10
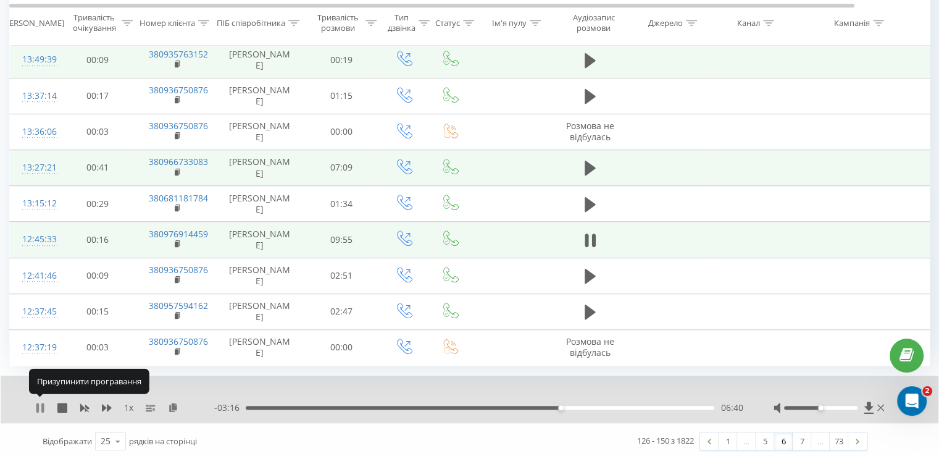
click at [36, 406] on icon at bounding box center [40, 407] width 10 height 10
click at [34, 403] on div "1 x - 03:15 06:40 06:40" at bounding box center [470, 399] width 938 height 48
click at [41, 403] on icon at bounding box center [39, 407] width 7 height 10
click at [41, 403] on icon at bounding box center [40, 407] width 10 height 10
click at [39, 402] on icon at bounding box center [39, 407] width 7 height 10
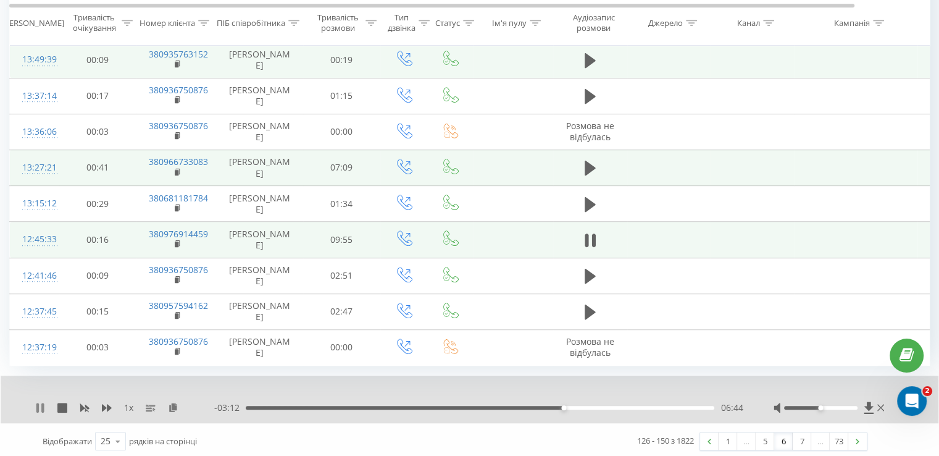
click at [40, 408] on icon at bounding box center [40, 407] width 10 height 10
click at [41, 407] on icon at bounding box center [40, 407] width 10 height 10
click at [40, 404] on icon at bounding box center [40, 407] width 10 height 10
click at [41, 402] on icon at bounding box center [40, 407] width 10 height 10
click at [39, 406] on icon at bounding box center [40, 407] width 10 height 10
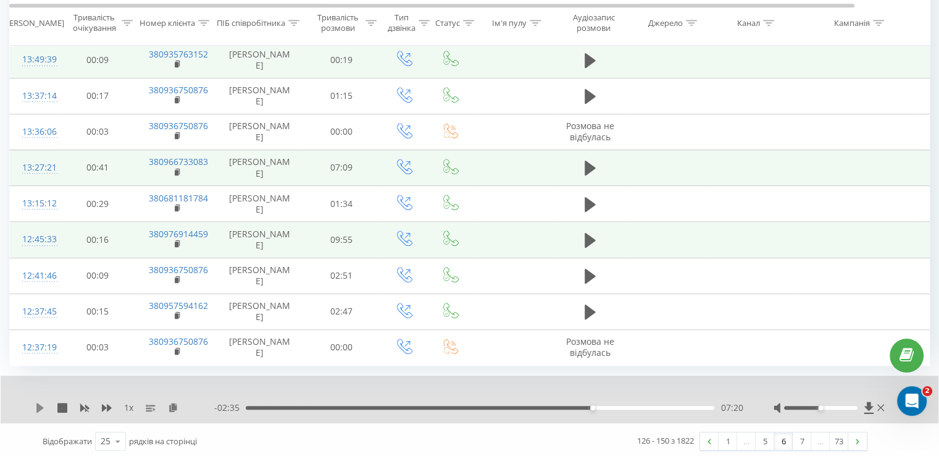
click at [44, 402] on icon at bounding box center [40, 407] width 10 height 10
click at [591, 405] on div "07:21" at bounding box center [593, 407] width 5 height 5
click at [590, 405] on div "07:20" at bounding box center [592, 407] width 5 height 5
click at [43, 402] on icon at bounding box center [42, 407] width 2 height 10
click at [40, 402] on icon at bounding box center [39, 407] width 7 height 10
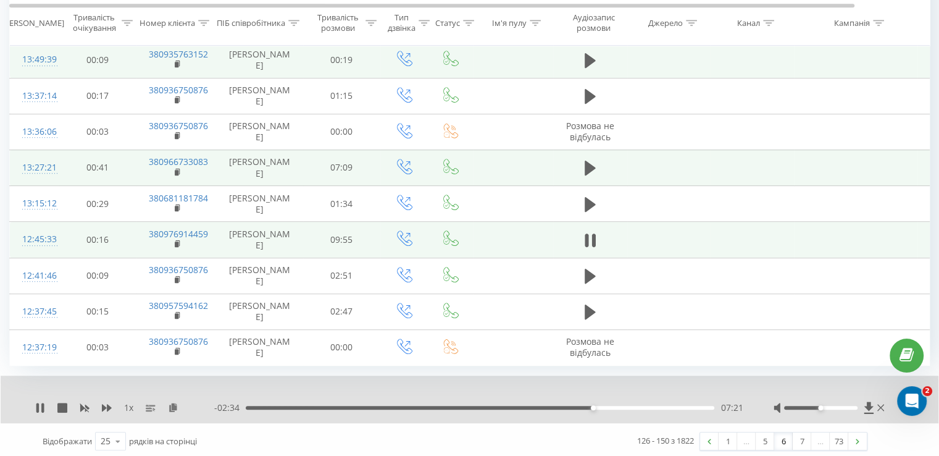
click at [590, 406] on div "07:21" at bounding box center [480, 408] width 469 height 4
click at [41, 402] on icon at bounding box center [42, 407] width 2 height 10
click at [40, 403] on icon at bounding box center [39, 407] width 7 height 10
click at [40, 403] on icon at bounding box center [40, 407] width 10 height 10
click at [40, 403] on icon at bounding box center [39, 407] width 7 height 10
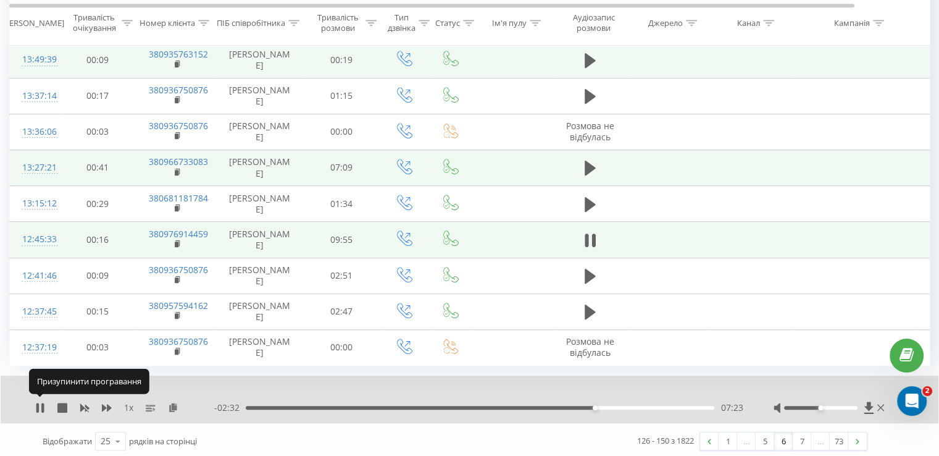
click at [40, 403] on icon at bounding box center [40, 407] width 10 height 10
click at [40, 407] on icon at bounding box center [40, 407] width 10 height 10
click at [40, 403] on icon at bounding box center [40, 407] width 10 height 10
click at [32, 406] on div "1 x - 02:29 07:26 07:26" at bounding box center [470, 399] width 938 height 48
click at [37, 403] on icon at bounding box center [39, 407] width 7 height 10
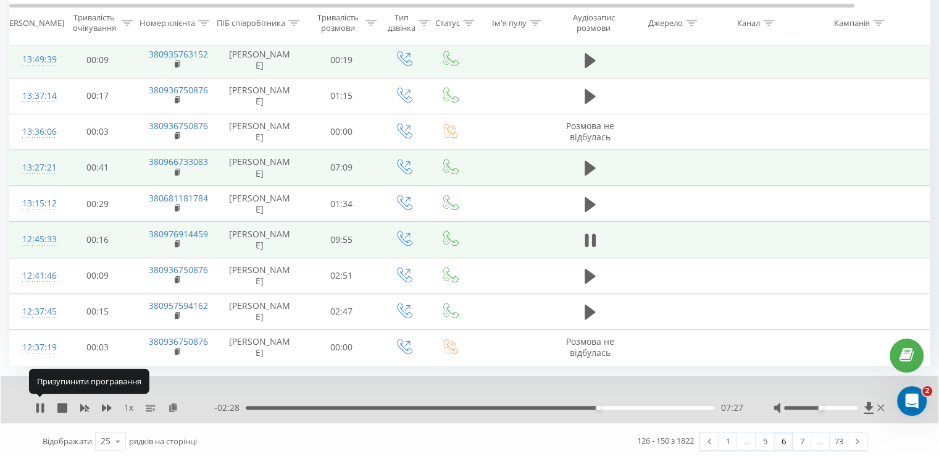
click at [37, 403] on icon at bounding box center [37, 407] width 2 height 10
click at [40, 402] on icon at bounding box center [40, 407] width 10 height 10
click at [38, 402] on icon at bounding box center [39, 407] width 7 height 10
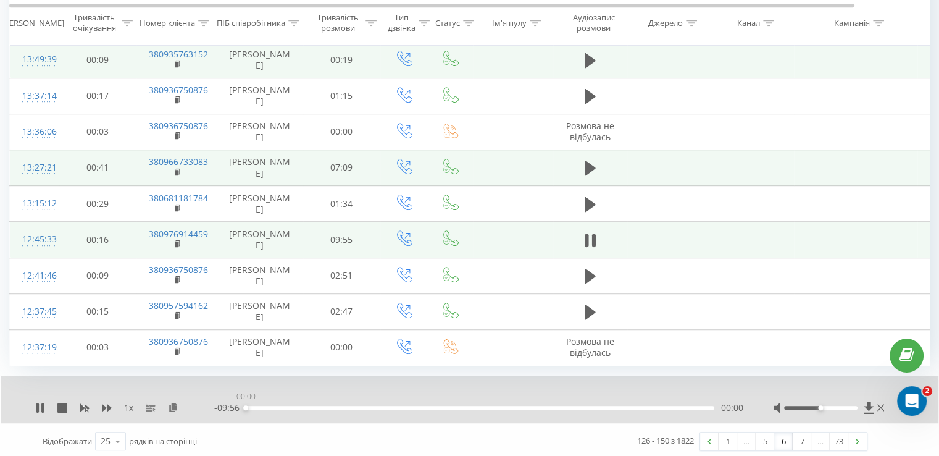
click at [597, 406] on div "00:00" at bounding box center [480, 408] width 469 height 4
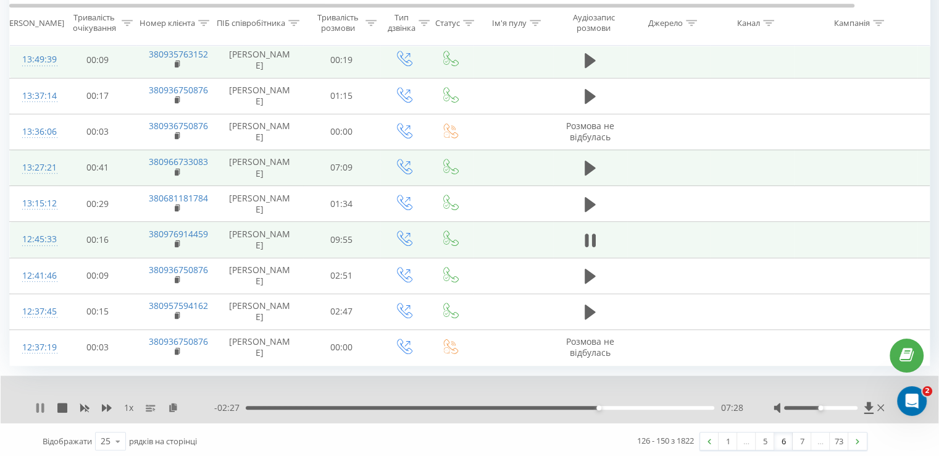
click at [37, 406] on icon at bounding box center [37, 407] width 2 height 10
click at [41, 403] on icon at bounding box center [39, 407] width 7 height 10
click at [41, 407] on icon at bounding box center [42, 407] width 2 height 10
click at [37, 406] on icon at bounding box center [39, 407] width 7 height 10
click at [602, 405] on div "07:35" at bounding box center [604, 407] width 5 height 5
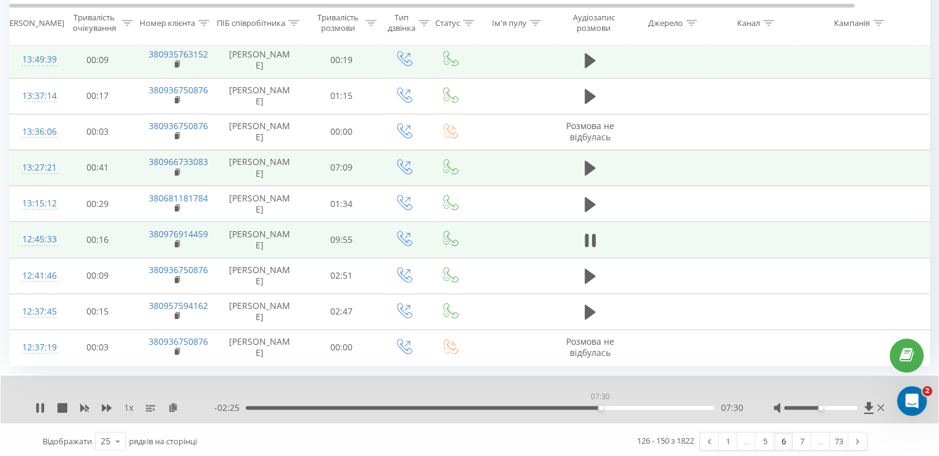
click at [600, 405] on div "07:30" at bounding box center [600, 407] width 5 height 5
click at [43, 406] on icon at bounding box center [42, 407] width 2 height 10
click at [38, 405] on icon at bounding box center [39, 407] width 7 height 10
click at [599, 406] on div "- 02:22 07:33 07:33" at bounding box center [478, 407] width 528 height 12
click at [599, 406] on div "07:34" at bounding box center [480, 408] width 469 height 4
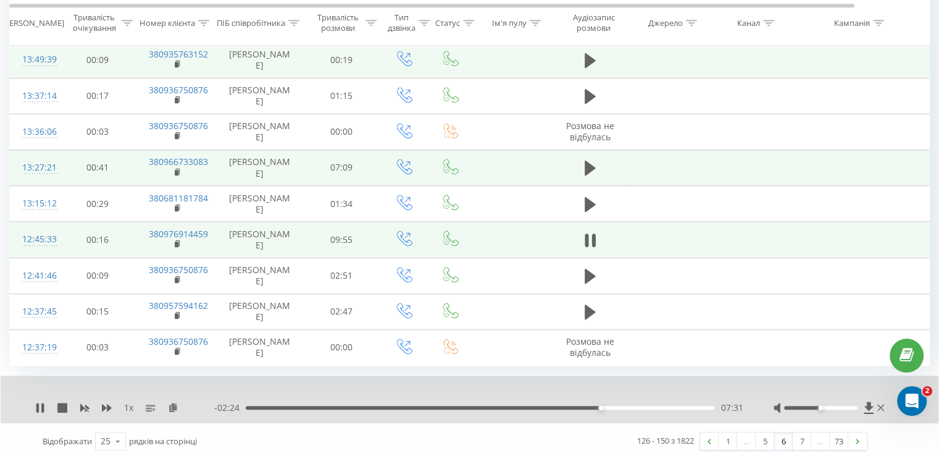
click at [597, 406] on div "07:31" at bounding box center [480, 408] width 469 height 4
click at [38, 403] on icon at bounding box center [37, 407] width 2 height 10
click at [37, 405] on icon at bounding box center [39, 407] width 7 height 10
click at [39, 406] on icon at bounding box center [40, 407] width 10 height 10
click at [36, 403] on icon at bounding box center [39, 407] width 7 height 10
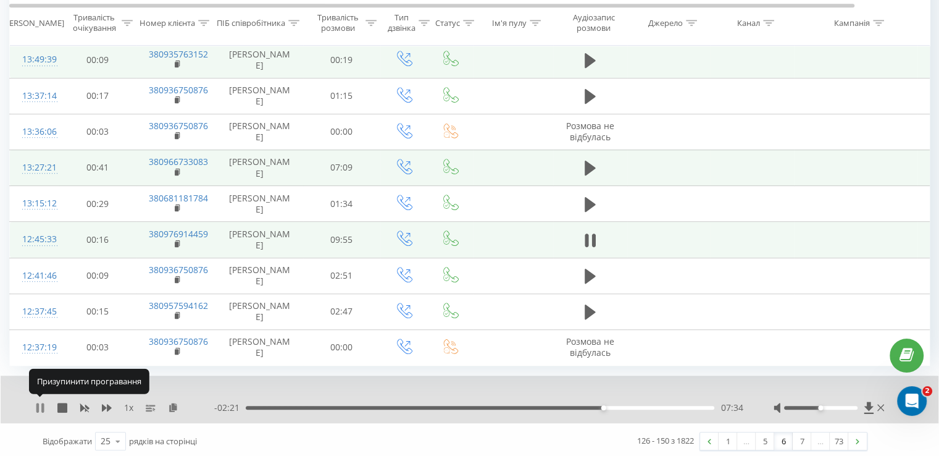
click at [38, 406] on icon at bounding box center [37, 407] width 2 height 10
click at [37, 402] on icon at bounding box center [39, 407] width 7 height 10
click at [606, 405] on div "07:40" at bounding box center [608, 407] width 5 height 5
click at [41, 408] on div "1 x" at bounding box center [124, 407] width 179 height 12
click at [41, 407] on icon at bounding box center [42, 407] width 2 height 10
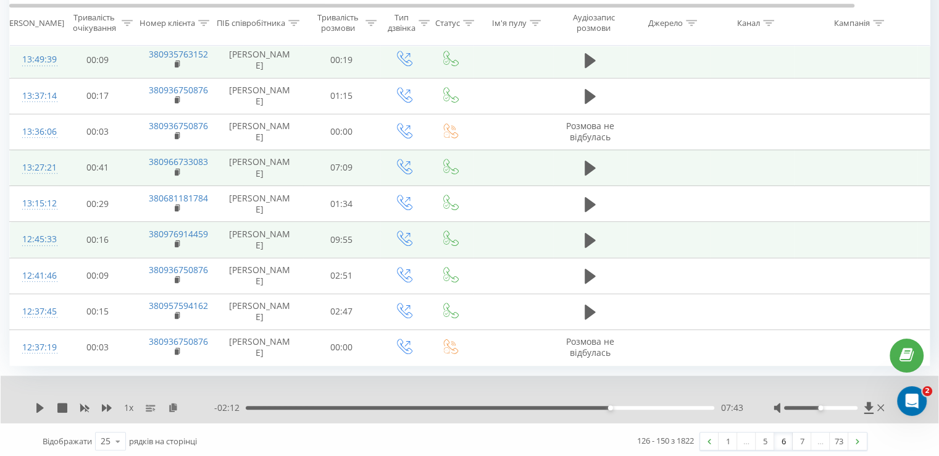
click at [41, 407] on icon at bounding box center [40, 407] width 10 height 10
click at [606, 406] on div "07:44" at bounding box center [480, 408] width 469 height 4
click at [603, 406] on div "07:39" at bounding box center [480, 408] width 469 height 4
click at [600, 406] on div "07:30" at bounding box center [480, 408] width 469 height 4
click at [40, 404] on icon at bounding box center [40, 407] width 10 height 10
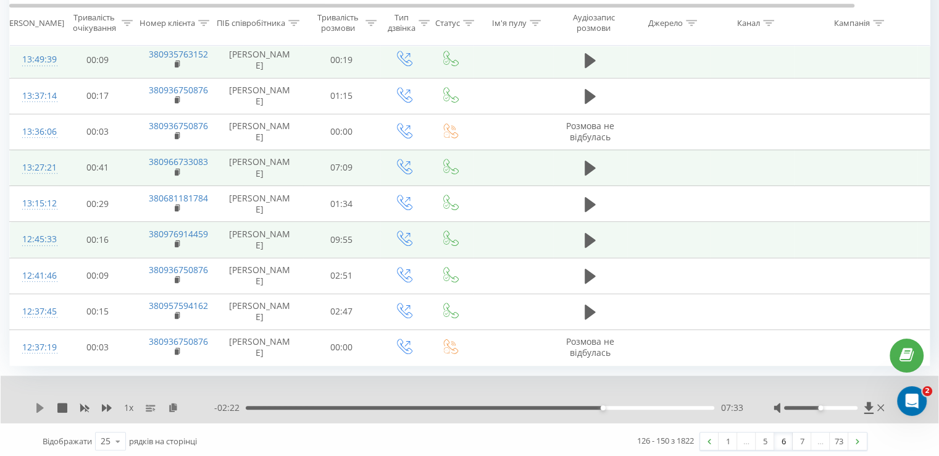
click at [42, 403] on icon at bounding box center [39, 407] width 7 height 10
click at [41, 403] on icon at bounding box center [42, 407] width 2 height 10
click at [41, 403] on icon at bounding box center [39, 407] width 7 height 10
click at [41, 403] on icon at bounding box center [40, 407] width 10 height 10
click at [38, 402] on icon at bounding box center [39, 407] width 7 height 10
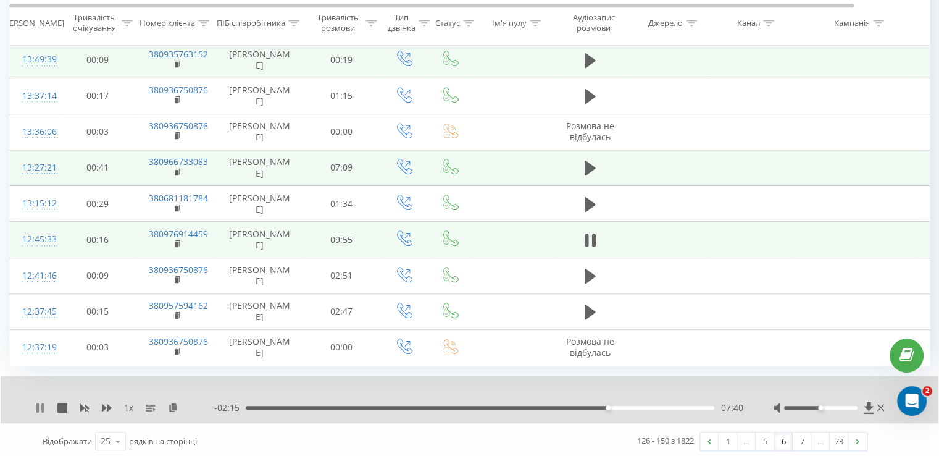
click at [40, 403] on icon at bounding box center [40, 407] width 10 height 10
click at [36, 409] on div "1 x" at bounding box center [124, 407] width 179 height 12
click at [36, 405] on icon at bounding box center [40, 407] width 10 height 10
click at [37, 404] on icon at bounding box center [37, 407] width 2 height 10
click at [33, 407] on div "1 x - 02:12 07:43 07:43" at bounding box center [470, 399] width 938 height 48
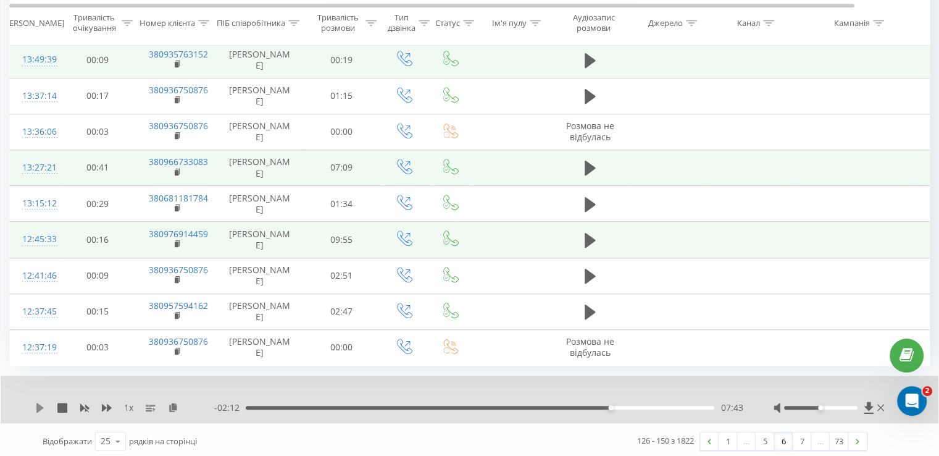
click at [37, 402] on icon at bounding box center [39, 407] width 7 height 10
click at [37, 402] on icon at bounding box center [37, 407] width 2 height 10
click at [36, 402] on icon at bounding box center [40, 407] width 10 height 10
click at [41, 402] on icon at bounding box center [40, 407] width 10 height 10
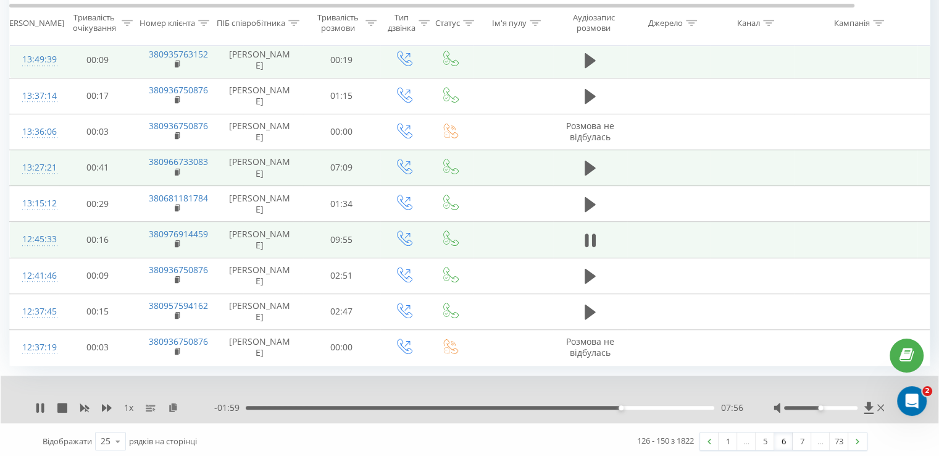
click at [616, 406] on div "07:56" at bounding box center [480, 408] width 469 height 4
click at [615, 405] on div "07:52" at bounding box center [617, 407] width 5 height 5
click at [39, 402] on icon at bounding box center [40, 407] width 10 height 10
click at [37, 404] on icon at bounding box center [39, 407] width 7 height 10
click at [611, 406] on div "07:44" at bounding box center [480, 408] width 469 height 4
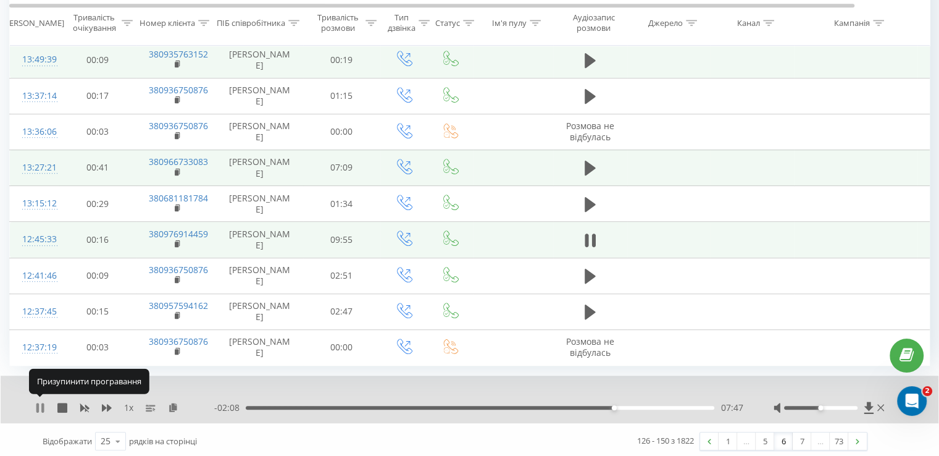
click at [42, 404] on icon at bounding box center [42, 407] width 2 height 10
click at [40, 403] on icon at bounding box center [39, 407] width 7 height 10
click at [612, 406] on div "07:50" at bounding box center [480, 408] width 469 height 4
click at [43, 405] on icon at bounding box center [42, 407] width 2 height 10
click at [41, 402] on icon at bounding box center [39, 407] width 7 height 10
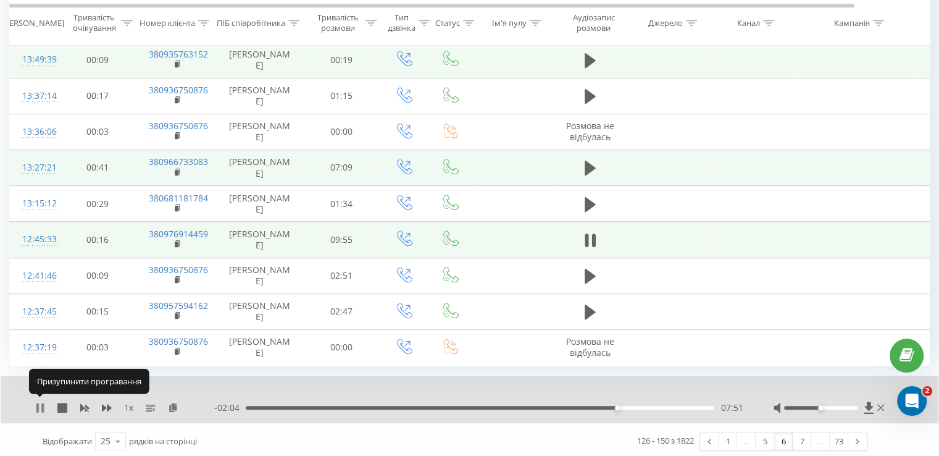
click at [40, 402] on icon at bounding box center [40, 407] width 10 height 10
click at [32, 401] on div "1 x - 02:03 07:52 07:52" at bounding box center [470, 399] width 938 height 48
click at [35, 402] on icon at bounding box center [40, 407] width 10 height 10
click at [612, 406] on div "07:45" at bounding box center [480, 408] width 469 height 4
click at [39, 405] on icon at bounding box center [40, 407] width 10 height 10
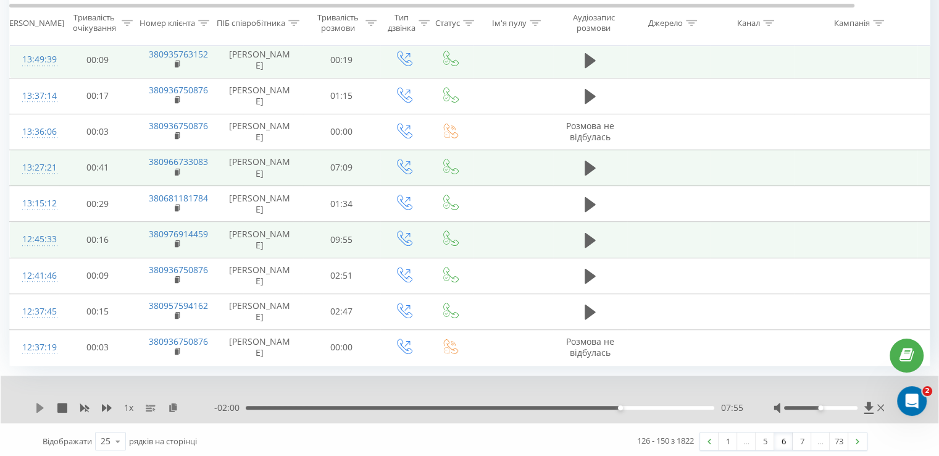
click at [42, 404] on icon at bounding box center [40, 407] width 10 height 10
click at [617, 406] on div "07:57" at bounding box center [480, 408] width 469 height 4
click at [40, 404] on icon at bounding box center [40, 407] width 10 height 10
click at [40, 404] on icon at bounding box center [39, 407] width 7 height 10
click at [619, 405] on div "07:56" at bounding box center [621, 407] width 5 height 5
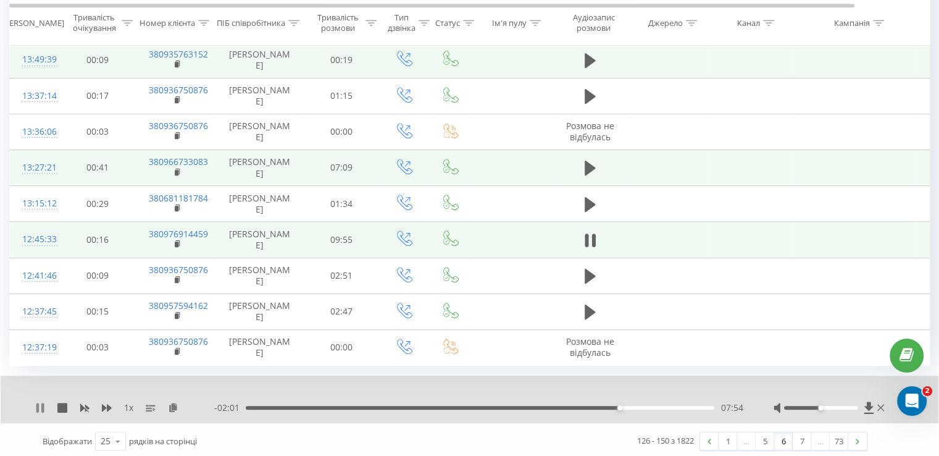
click at [37, 404] on icon at bounding box center [37, 407] width 2 height 10
click at [38, 402] on icon at bounding box center [39, 407] width 7 height 10
click at [36, 404] on icon at bounding box center [37, 407] width 2 height 10
click at [34, 405] on div "1 x - 01:59 07:56 07:56" at bounding box center [470, 399] width 938 height 48
click at [41, 404] on icon at bounding box center [39, 407] width 7 height 10
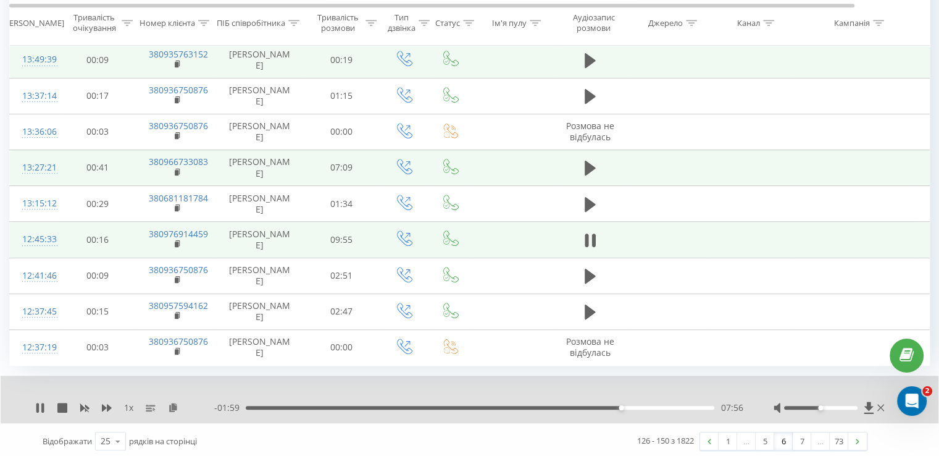
click at [41, 404] on icon at bounding box center [40, 407] width 10 height 10
click at [41, 406] on icon at bounding box center [40, 407] width 10 height 10
click at [40, 406] on icon at bounding box center [40, 407] width 10 height 10
click at [36, 406] on icon at bounding box center [40, 407] width 10 height 10
click at [40, 403] on icon at bounding box center [40, 407] width 10 height 10
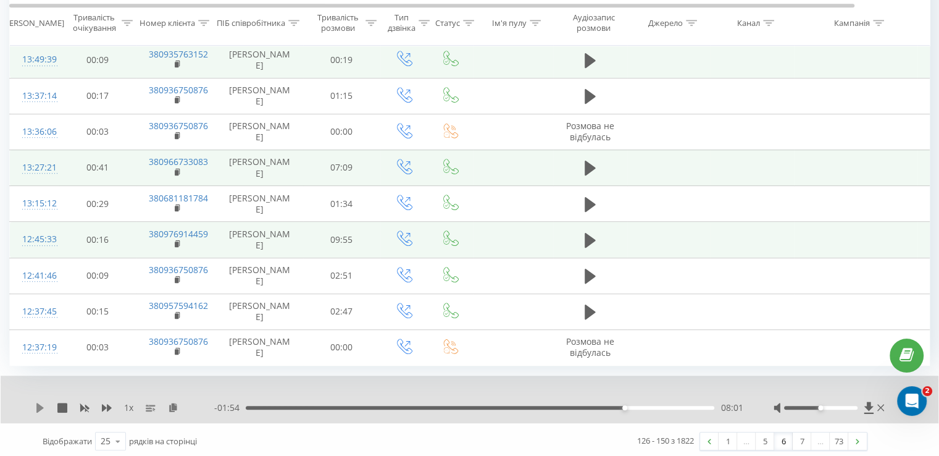
click at [37, 402] on icon at bounding box center [39, 407] width 7 height 10
click at [39, 406] on icon at bounding box center [40, 407] width 10 height 10
click at [31, 402] on div "1 x - 01:51 08:04 08:04" at bounding box center [470, 399] width 938 height 48
click at [40, 403] on icon at bounding box center [39, 407] width 7 height 10
click at [40, 403] on icon at bounding box center [40, 407] width 10 height 10
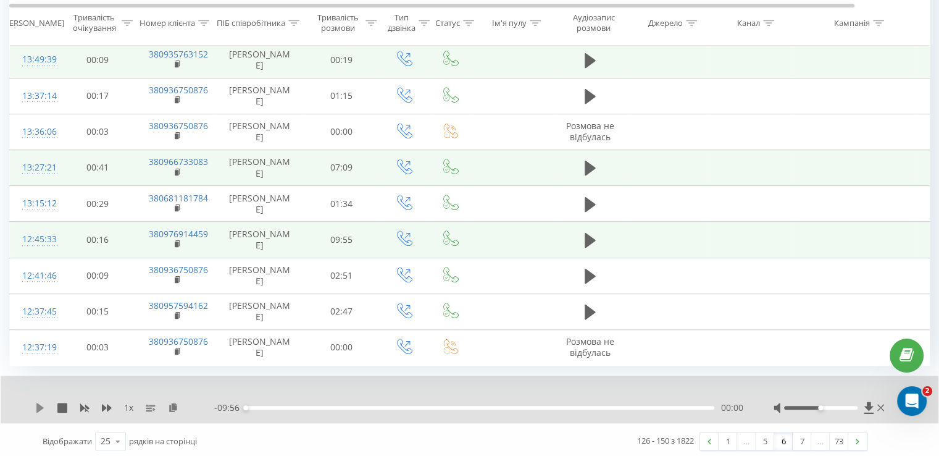
click at [39, 404] on icon at bounding box center [39, 407] width 7 height 10
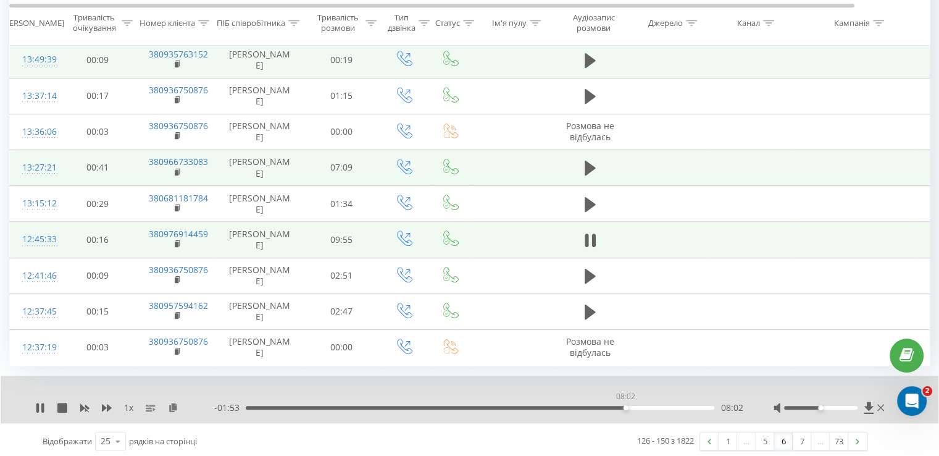
click at [625, 406] on div "08:02" at bounding box center [480, 408] width 469 height 4
click at [41, 404] on icon at bounding box center [42, 407] width 2 height 10
click at [42, 402] on icon at bounding box center [39, 407] width 7 height 10
click at [36, 404] on icon at bounding box center [37, 407] width 2 height 10
click at [37, 404] on icon at bounding box center [39, 407] width 7 height 10
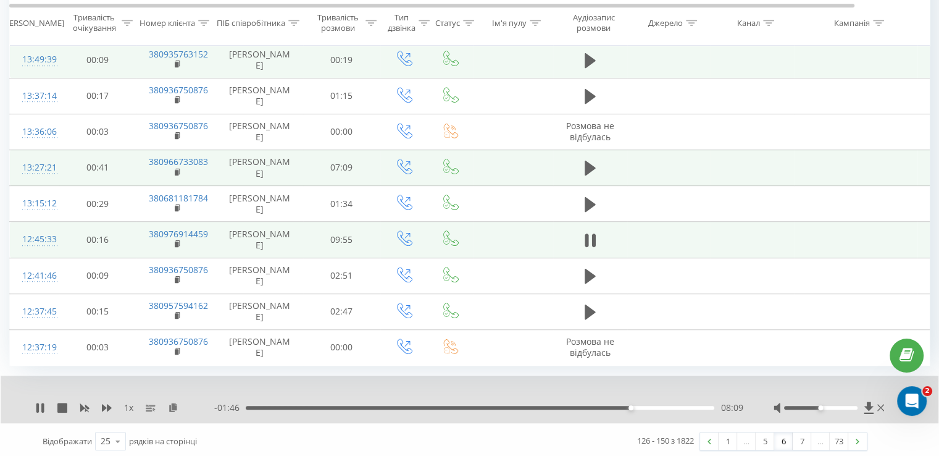
click at [37, 403] on icon at bounding box center [37, 407] width 2 height 10
click at [40, 404] on icon at bounding box center [39, 407] width 7 height 10
click at [39, 404] on icon at bounding box center [40, 407] width 10 height 10
click at [46, 401] on div "1 x" at bounding box center [124, 407] width 179 height 12
click at [38, 402] on icon at bounding box center [39, 407] width 7 height 10
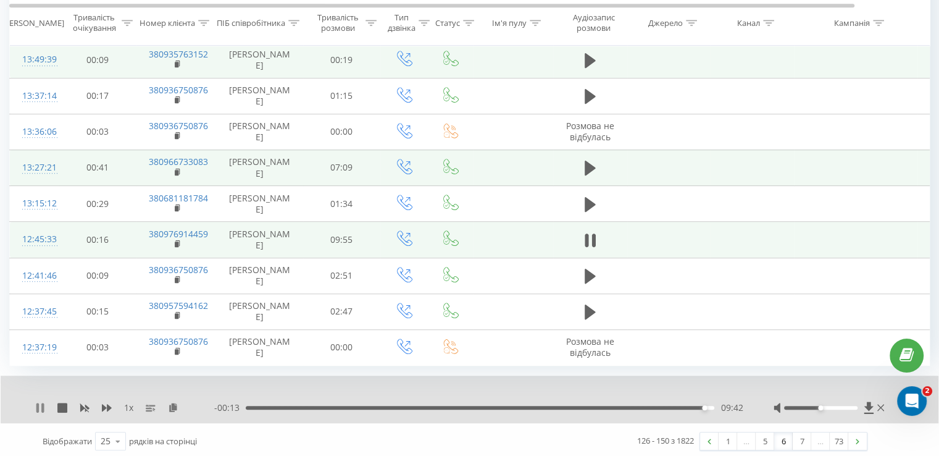
click at [38, 402] on icon at bounding box center [37, 407] width 2 height 10
click at [35, 402] on icon at bounding box center [40, 407] width 10 height 10
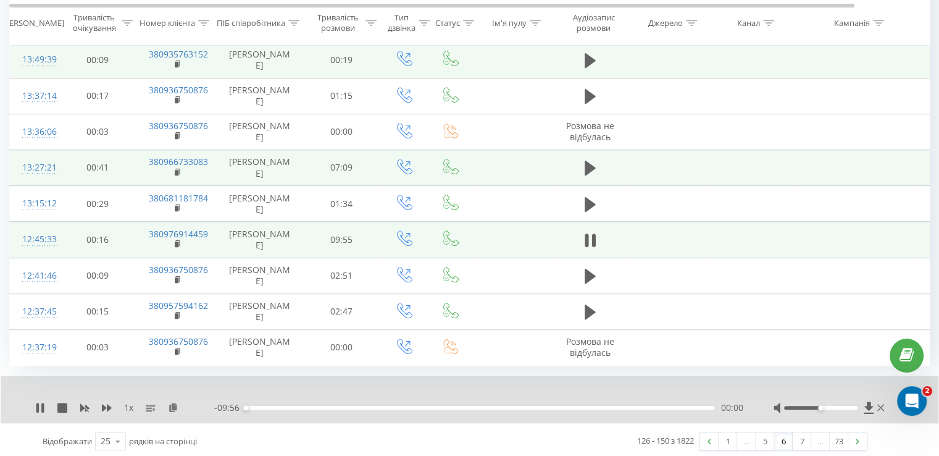
click at [694, 406] on div "00:00" at bounding box center [480, 408] width 469 height 4
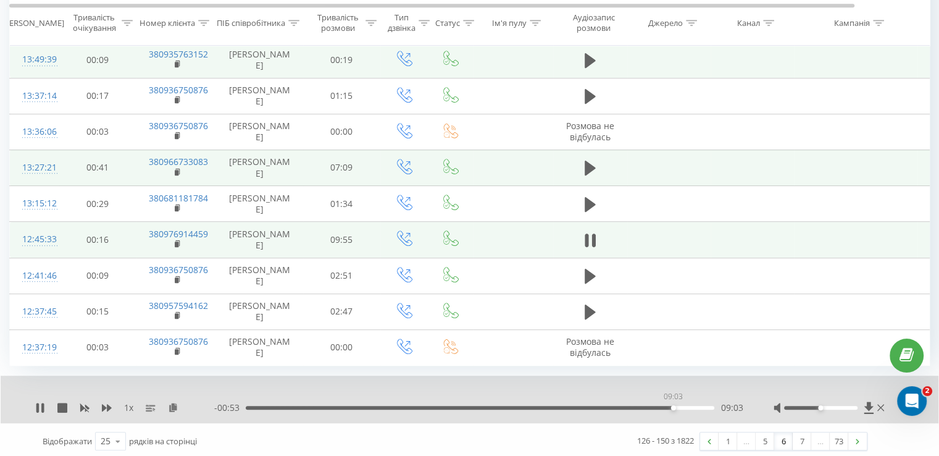
click at [673, 406] on div "09:03" at bounding box center [480, 408] width 469 height 4
click at [651, 406] on div "09:08" at bounding box center [480, 408] width 469 height 4
click at [643, 406] on div "08:36" at bounding box center [480, 408] width 469 height 4
click at [637, 406] on div "08:26" at bounding box center [480, 408] width 469 height 4
click at [635, 406] on div "08:20" at bounding box center [480, 408] width 469 height 4
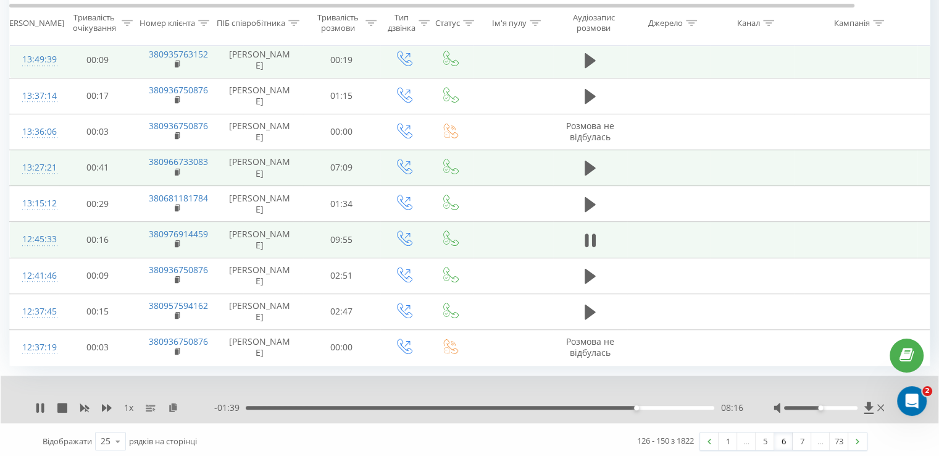
click at [630, 406] on div "08:16" at bounding box center [480, 408] width 469 height 4
click at [628, 406] on div "08:12" at bounding box center [480, 408] width 469 height 4
click at [42, 406] on icon at bounding box center [42, 407] width 2 height 10
click at [35, 406] on icon at bounding box center [40, 407] width 10 height 10
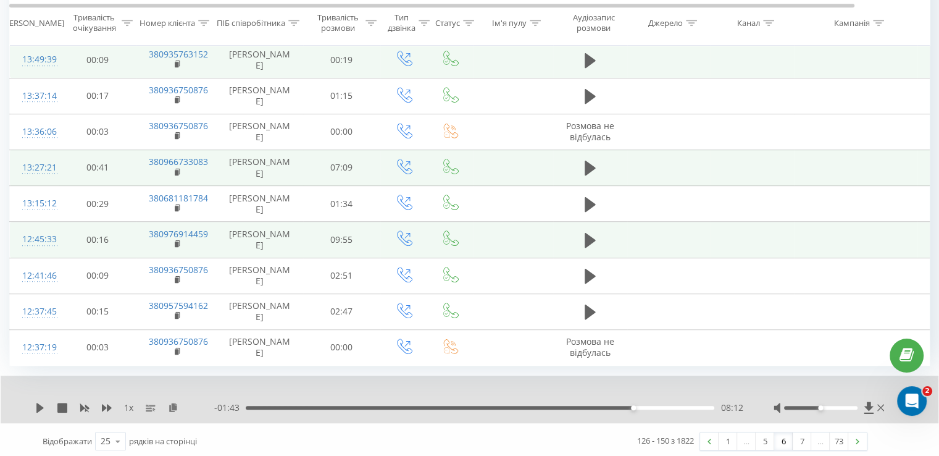
click at [39, 408] on div "1 x" at bounding box center [124, 407] width 179 height 12
click at [38, 403] on icon at bounding box center [39, 407] width 7 height 10
click at [38, 403] on icon at bounding box center [37, 407] width 2 height 10
click at [43, 402] on icon at bounding box center [40, 407] width 10 height 10
click at [636, 405] on div "08:17" at bounding box center [637, 407] width 5 height 5
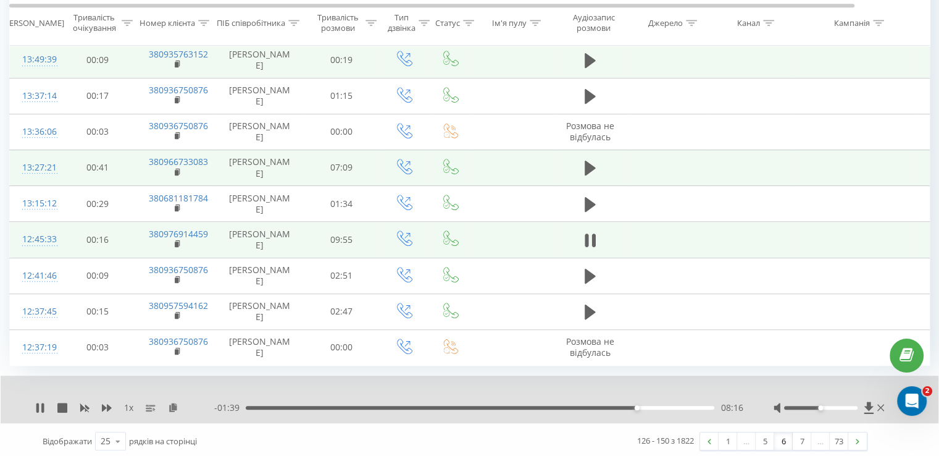
click at [635, 405] on div "08:16" at bounding box center [637, 407] width 5 height 5
click at [40, 402] on icon at bounding box center [40, 407] width 10 height 10
